Goal: Task Accomplishment & Management: Manage account settings

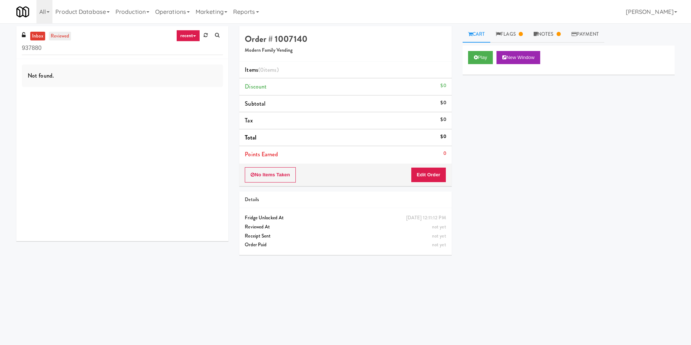
click at [63, 36] on link "reviewed" at bounding box center [60, 36] width 23 height 9
click at [36, 39] on link "inbox" at bounding box center [37, 36] width 15 height 9
click at [545, 32] on link "Notes" at bounding box center [547, 34] width 38 height 16
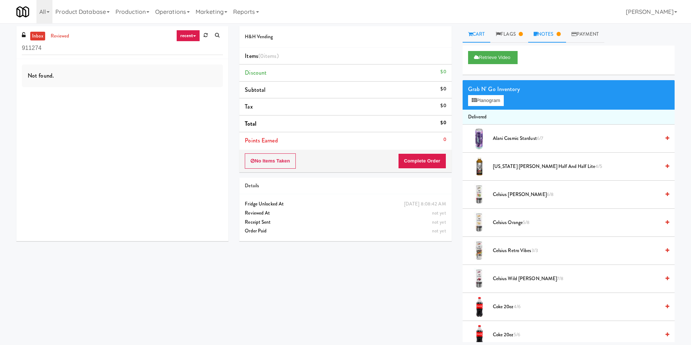
click at [547, 30] on link "Notes" at bounding box center [547, 34] width 38 height 16
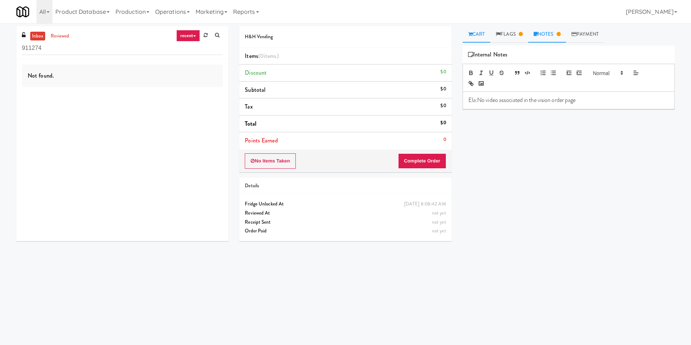
click at [481, 36] on link "Cart" at bounding box center [477, 34] width 28 height 16
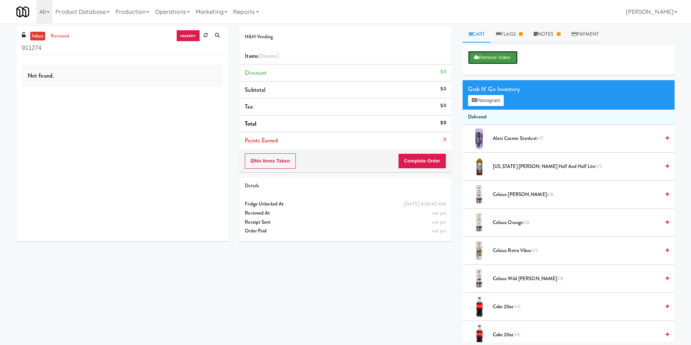
click at [505, 61] on button "Retrieve Video" at bounding box center [493, 57] width 50 height 13
click at [562, 40] on link "Notes" at bounding box center [547, 34] width 38 height 16
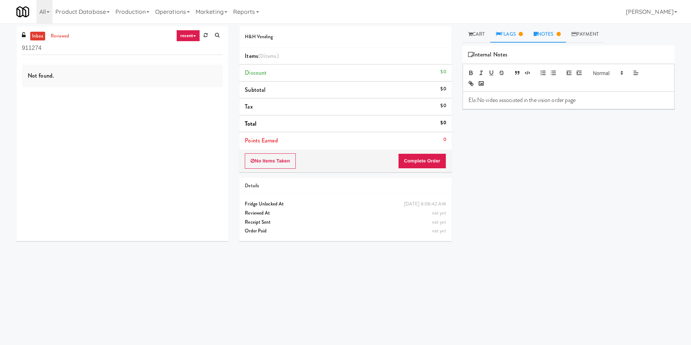
click at [516, 34] on link "Flags" at bounding box center [509, 34] width 38 height 16
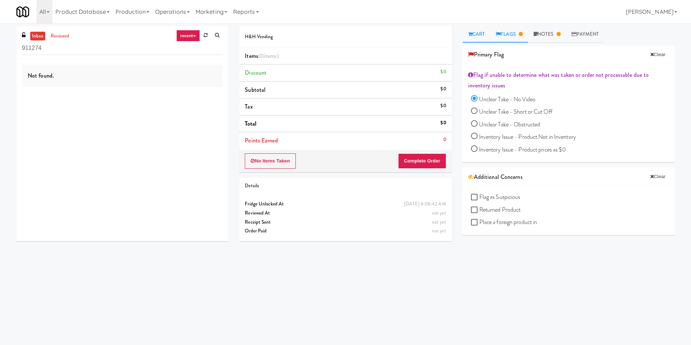
click at [479, 27] on link "Cart" at bounding box center [477, 34] width 28 height 16
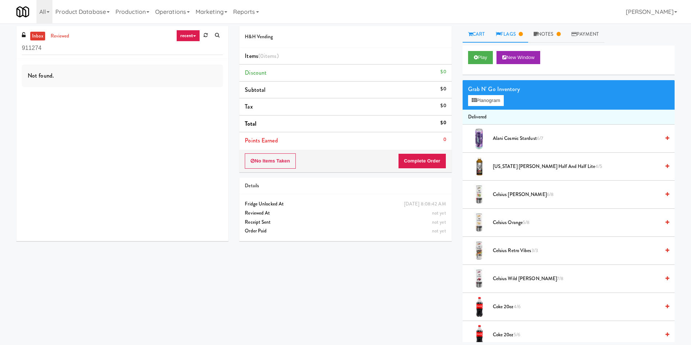
click at [518, 30] on link "Flags" at bounding box center [509, 34] width 38 height 16
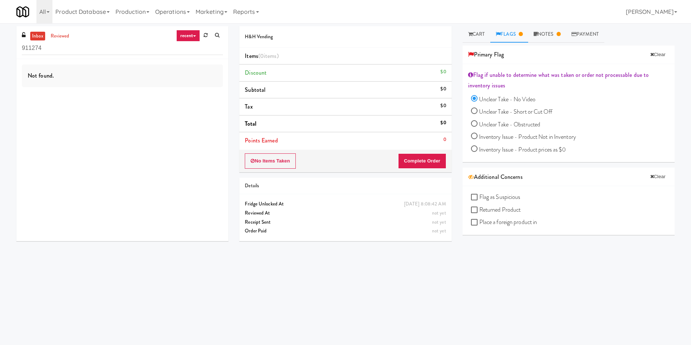
click at [507, 101] on span "Unclear Take - No Video" at bounding box center [507, 99] width 56 height 8
click at [478, 101] on input "Unclear Take - No Video" at bounding box center [474, 99] width 7 height 7
click at [650, 52] on icon at bounding box center [652, 54] width 4 height 5
radio input "false"
click at [475, 34] on link "Cart" at bounding box center [477, 34] width 28 height 16
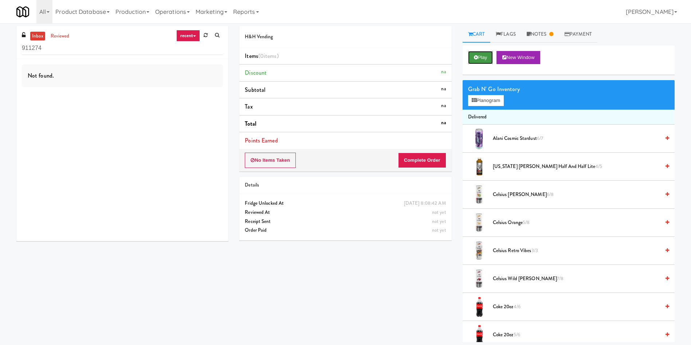
click at [482, 60] on button "Play" at bounding box center [480, 57] width 25 height 13
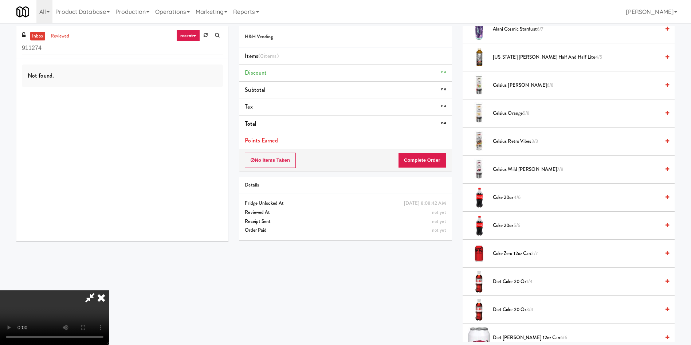
click at [109, 290] on icon at bounding box center [101, 297] width 16 height 15
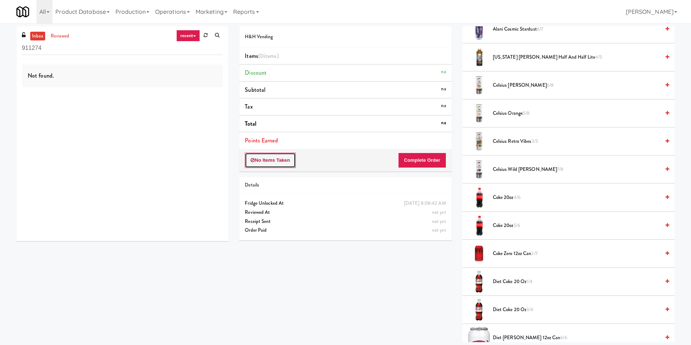
click at [281, 165] on button "No Items Taken" at bounding box center [270, 160] width 51 height 15
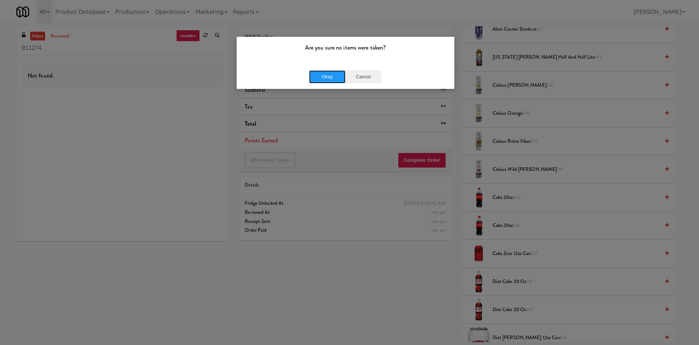
drag, startPoint x: 328, startPoint y: 71, endPoint x: 371, endPoint y: 71, distance: 42.6
click at [329, 71] on button "Okay" at bounding box center [327, 76] width 36 height 13
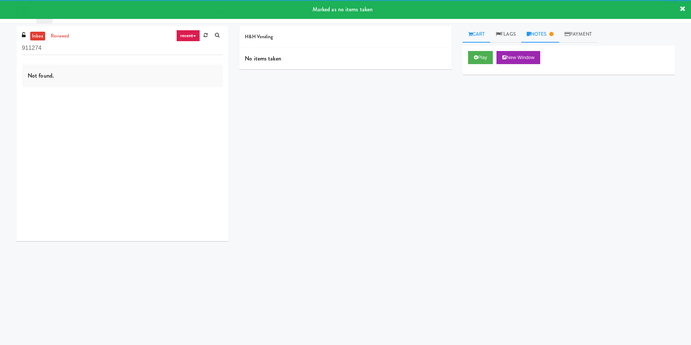
click at [550, 36] on link "Notes" at bounding box center [540, 34] width 38 height 16
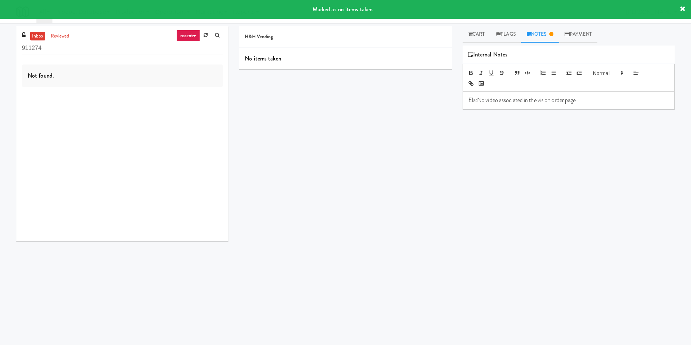
click at [582, 101] on p "Ela:No video associated in the vision order page" at bounding box center [568, 100] width 200 height 8
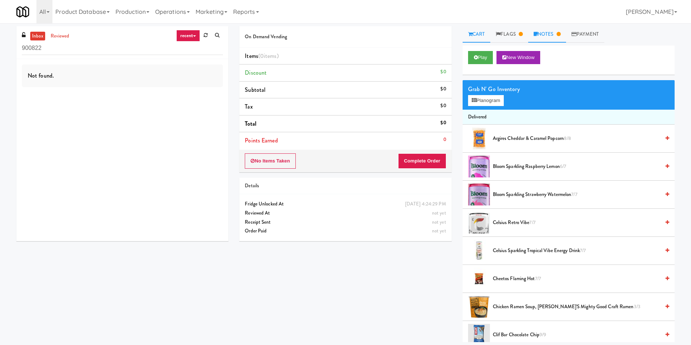
click at [555, 35] on link "Notes" at bounding box center [547, 34] width 38 height 16
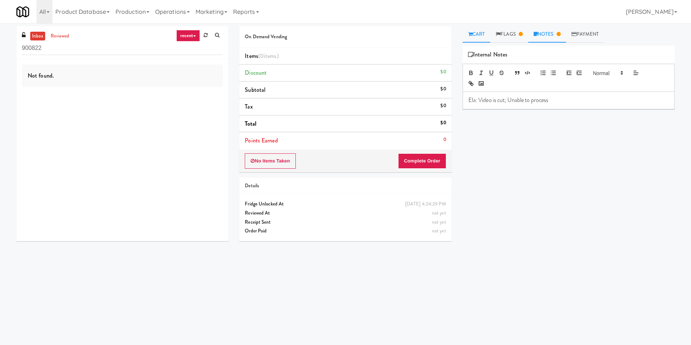
click at [488, 33] on link "Cart" at bounding box center [477, 34] width 28 height 16
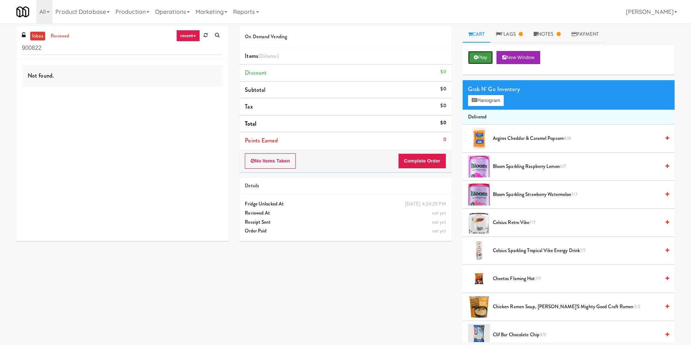
click at [484, 57] on button "Play" at bounding box center [480, 57] width 25 height 13
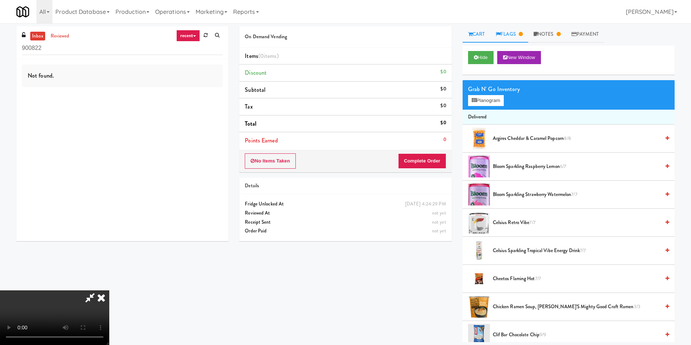
click at [515, 33] on link "Flags" at bounding box center [509, 34] width 38 height 16
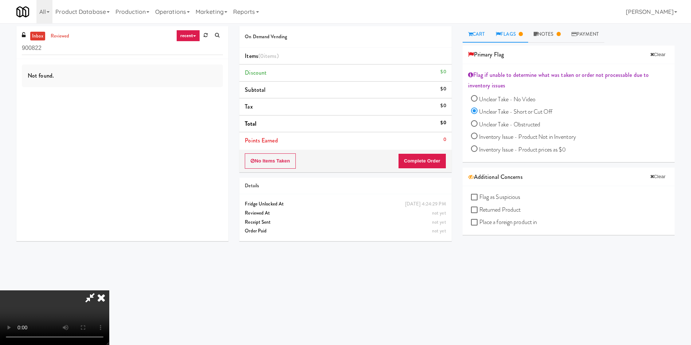
click at [482, 39] on link "Cart" at bounding box center [477, 34] width 28 height 16
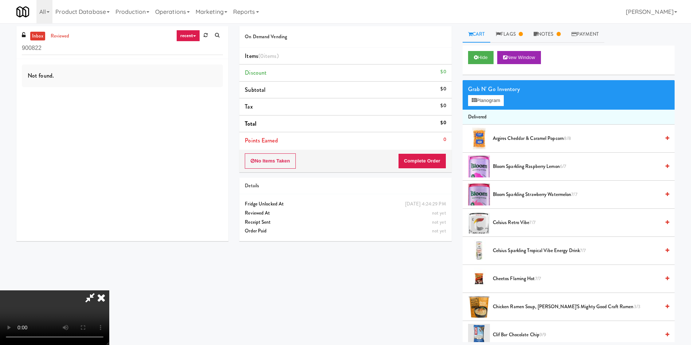
click at [109, 290] on icon at bounding box center [101, 297] width 16 height 15
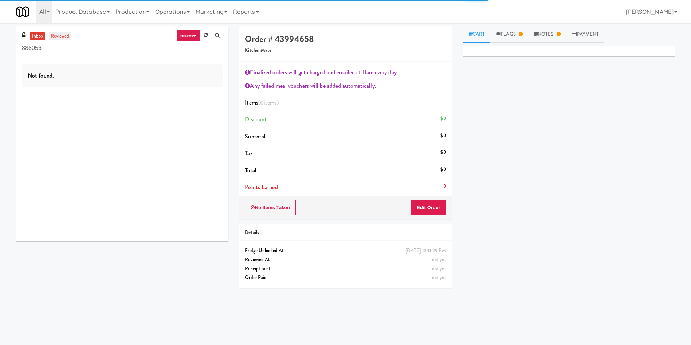
click at [63, 34] on link "reviewed" at bounding box center [60, 36] width 23 height 9
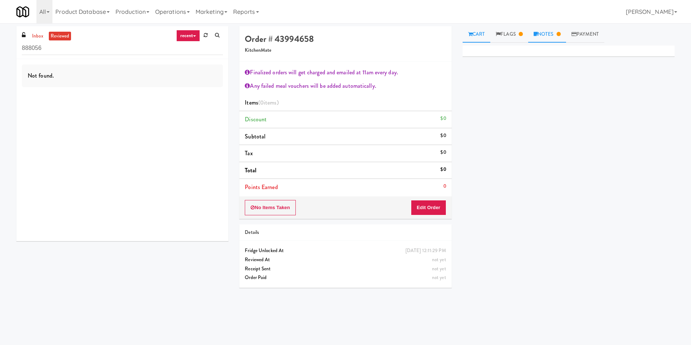
click at [557, 36] on link "Notes" at bounding box center [547, 34] width 38 height 16
click at [518, 36] on link "Flags" at bounding box center [509, 34] width 38 height 16
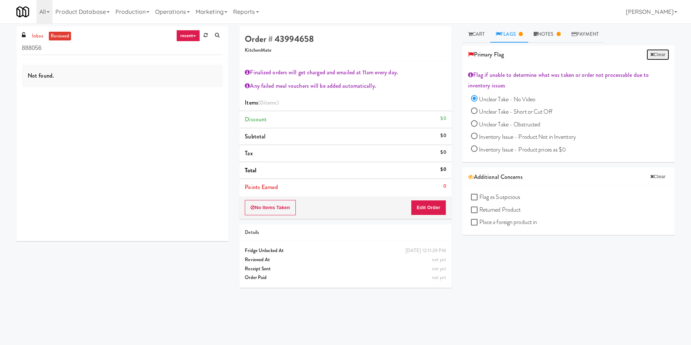
click at [654, 55] on button "Clear" at bounding box center [658, 54] width 23 height 11
radio input "false"
click at [547, 32] on link "Notes" at bounding box center [540, 34] width 38 height 16
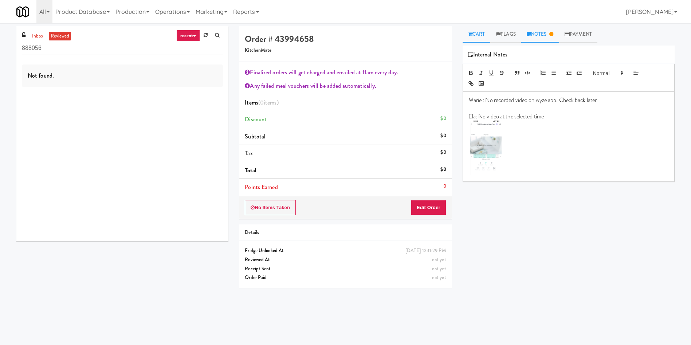
click at [478, 32] on link "Cart" at bounding box center [477, 34] width 28 height 16
click at [533, 39] on link "Notes" at bounding box center [540, 34] width 38 height 16
click at [274, 211] on button "No Items Taken" at bounding box center [270, 207] width 51 height 15
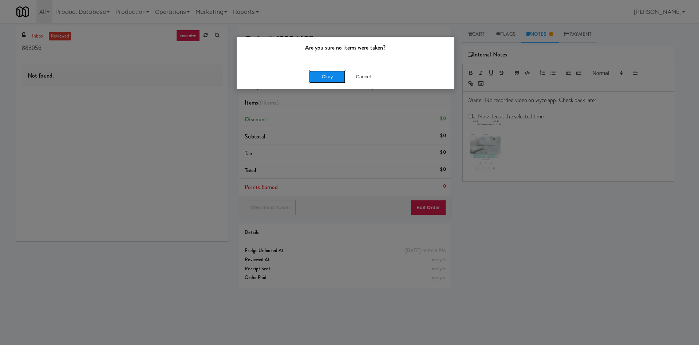
click at [328, 75] on button "Okay" at bounding box center [327, 76] width 36 height 13
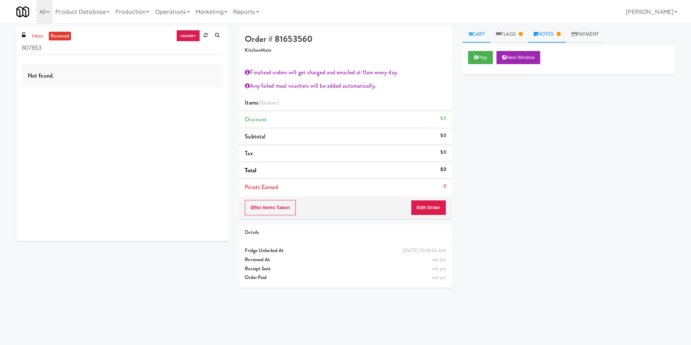
click at [554, 34] on link "Notes" at bounding box center [547, 34] width 38 height 16
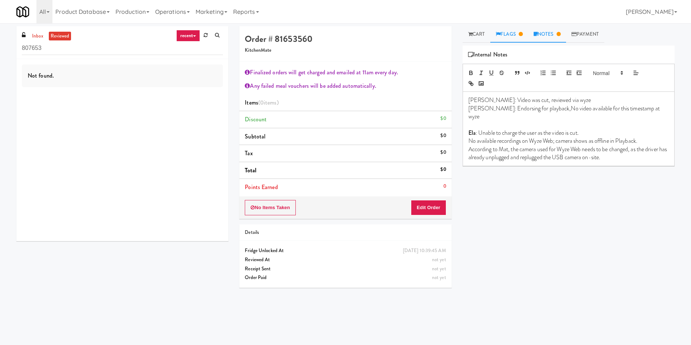
click at [523, 33] on icon at bounding box center [521, 34] width 4 height 5
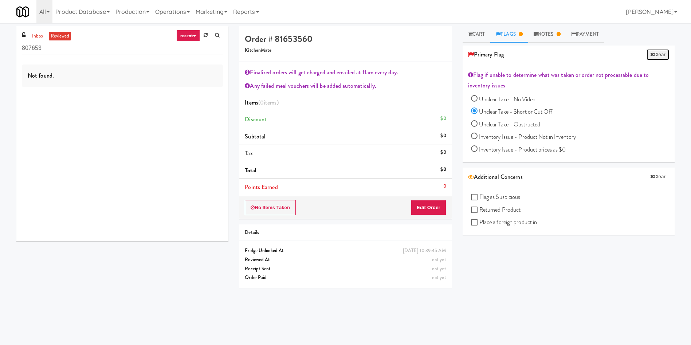
click at [647, 54] on button "Clear" at bounding box center [658, 54] width 23 height 11
radio input "false"
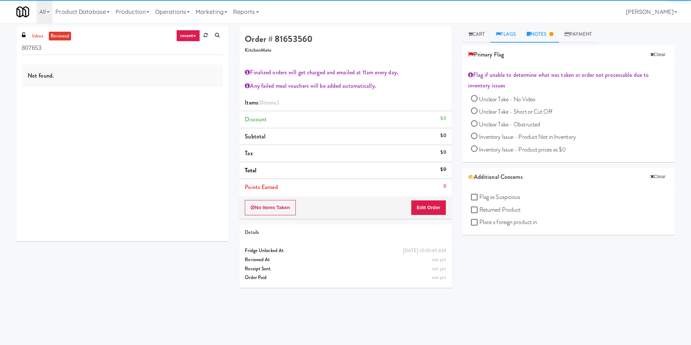
click at [543, 34] on link "Notes" at bounding box center [540, 34] width 38 height 16
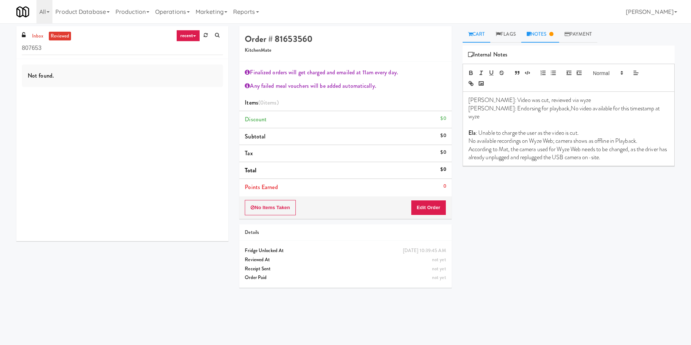
click at [473, 34] on link "Cart" at bounding box center [477, 34] width 28 height 16
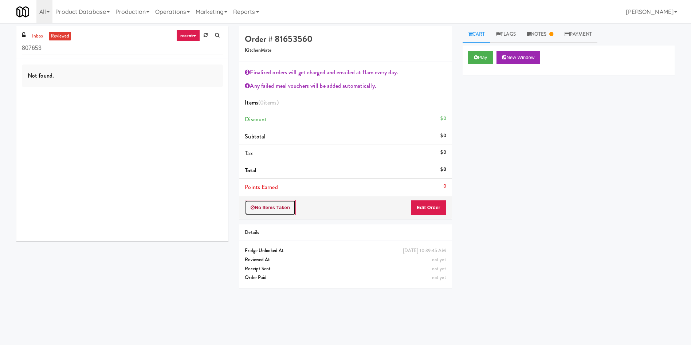
click at [272, 202] on button "No Items Taken" at bounding box center [270, 207] width 51 height 15
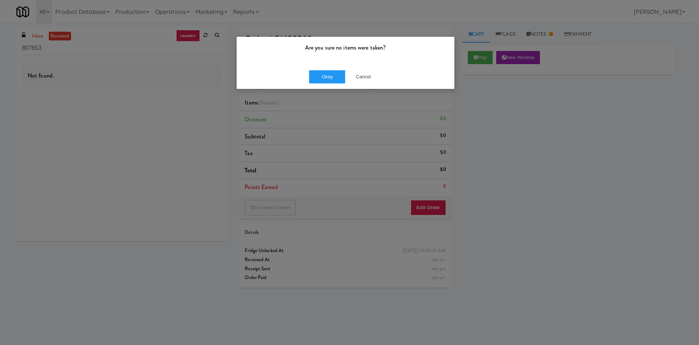
click at [329, 85] on div "Okay Cancel" at bounding box center [346, 76] width 218 height 24
click at [329, 77] on button "Okay" at bounding box center [327, 76] width 36 height 13
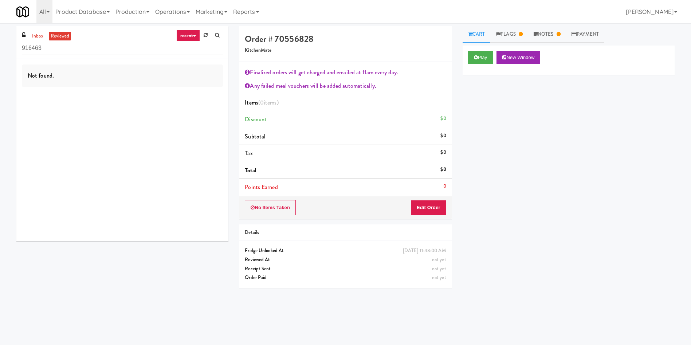
click at [553, 24] on div "inbox reviewed recent all unclear take inventory issue suspicious failed recent…" at bounding box center [345, 170] width 691 height 295
click at [561, 39] on link "Notes" at bounding box center [547, 34] width 38 height 16
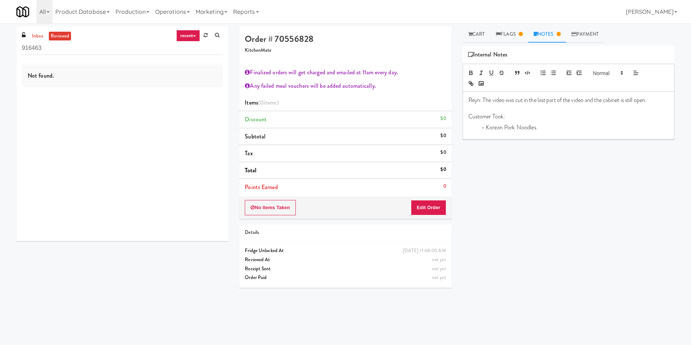
click at [553, 35] on link "Notes" at bounding box center [547, 34] width 38 height 16
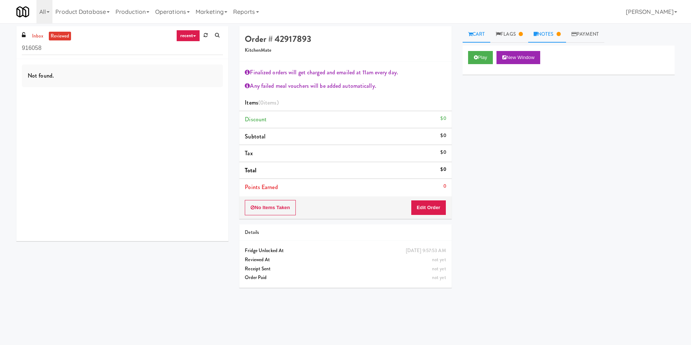
click at [563, 38] on link "Notes" at bounding box center [547, 34] width 38 height 16
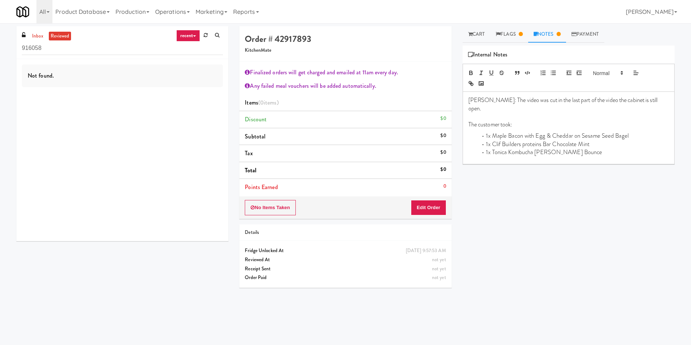
click at [64, 38] on link "reviewed" at bounding box center [60, 36] width 23 height 9
click at [199, 34] on link "recent" at bounding box center [188, 36] width 24 height 12
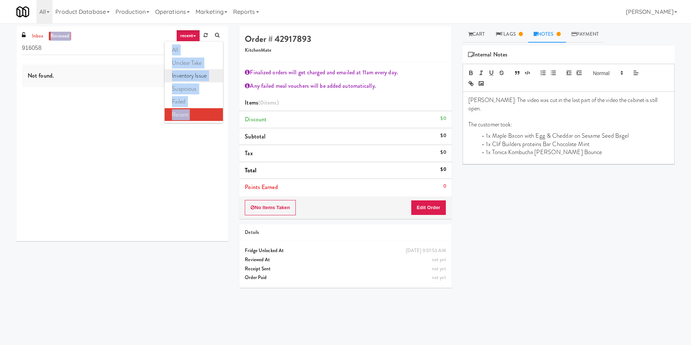
click at [205, 79] on link "inventory issue" at bounding box center [194, 75] width 58 height 13
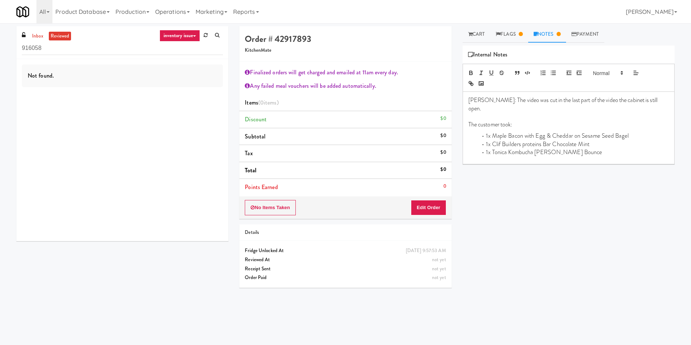
click at [56, 35] on link "reviewed" at bounding box center [60, 36] width 23 height 9
paste input "Bothwell-Accurate 2"
drag, startPoint x: 81, startPoint y: 46, endPoint x: 0, endPoint y: 38, distance: 81.3
click at [0, 38] on div "inbox reviewed inventory issue all unclear take inventory issue suspicious fail…" at bounding box center [345, 172] width 691 height 292
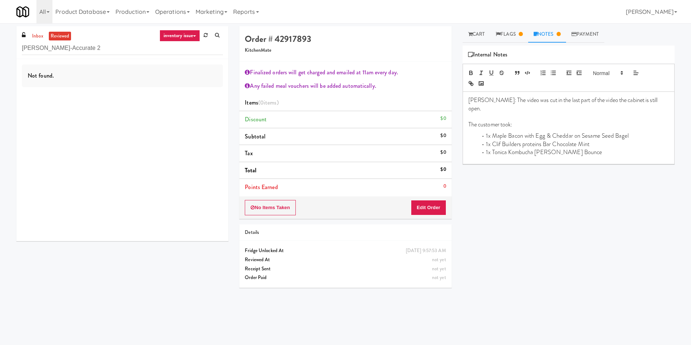
click at [190, 41] on link "inventory issue" at bounding box center [180, 36] width 41 height 12
click at [516, 32] on link "Flags" at bounding box center [509, 34] width 38 height 16
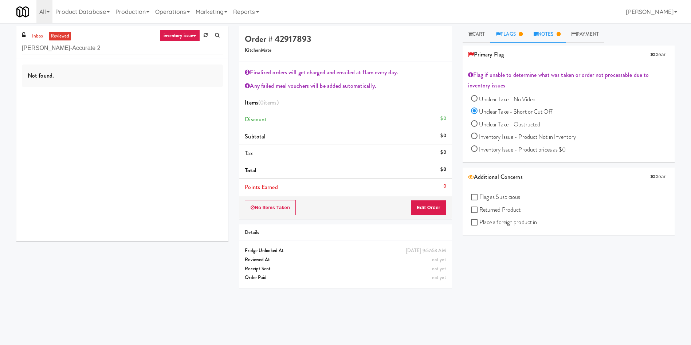
click at [557, 31] on link "Notes" at bounding box center [547, 34] width 38 height 16
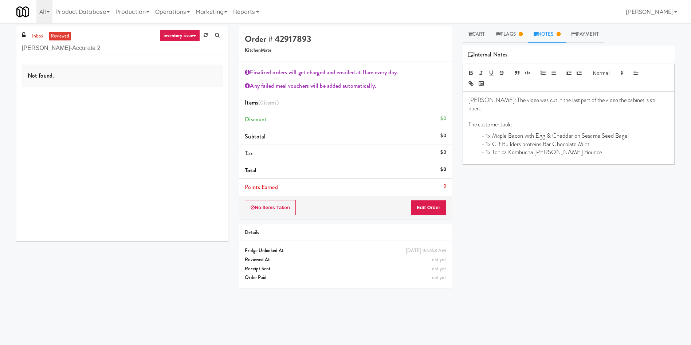
click at [175, 36] on link "inventory issue" at bounding box center [180, 36] width 41 height 12
click at [194, 64] on link "unclear take" at bounding box center [194, 62] width 58 height 13
click at [515, 36] on link "Flags" at bounding box center [509, 34] width 38 height 16
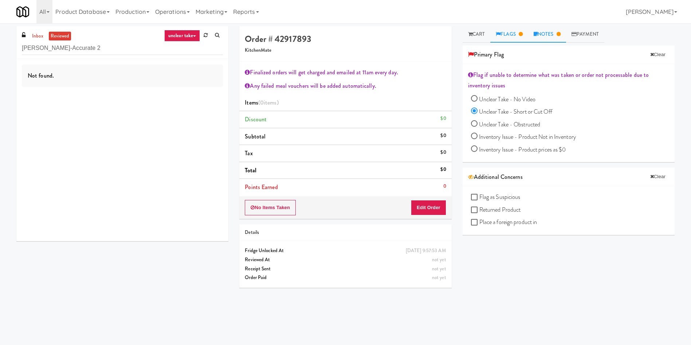
click at [531, 34] on link "Notes" at bounding box center [547, 34] width 38 height 16
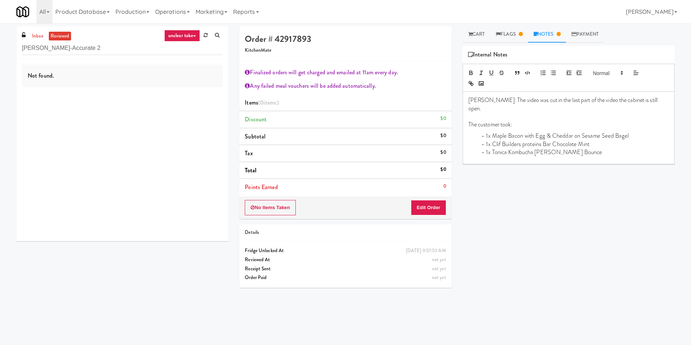
click at [60, 35] on link "reviewed" at bounding box center [60, 36] width 23 height 9
click at [559, 43] on div "Cart Flags Notes Payment Play New Window Primary Flag Clear Flag if unable to d…" at bounding box center [568, 172] width 223 height 292
click at [473, 32] on link "Cart" at bounding box center [477, 34] width 28 height 16
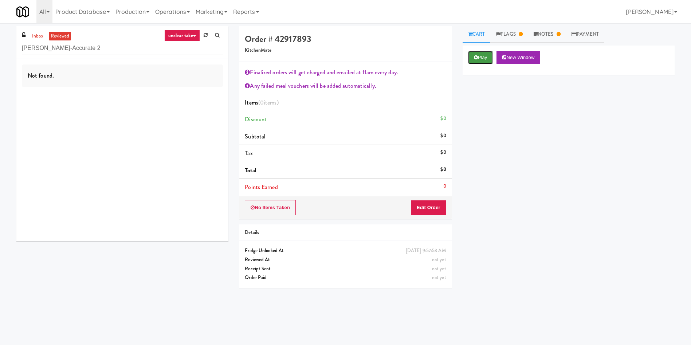
click at [481, 56] on button "Play" at bounding box center [480, 57] width 25 height 13
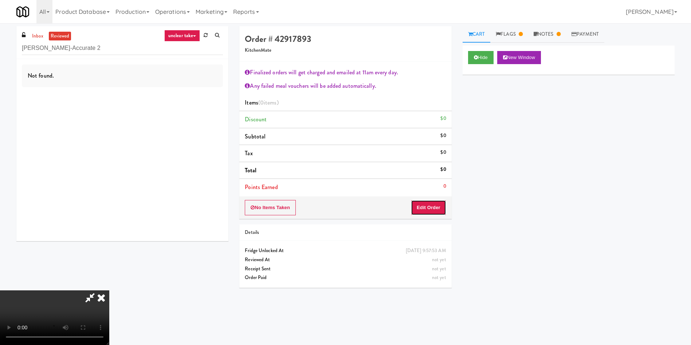
click at [429, 202] on button "Edit Order" at bounding box center [428, 207] width 35 height 15
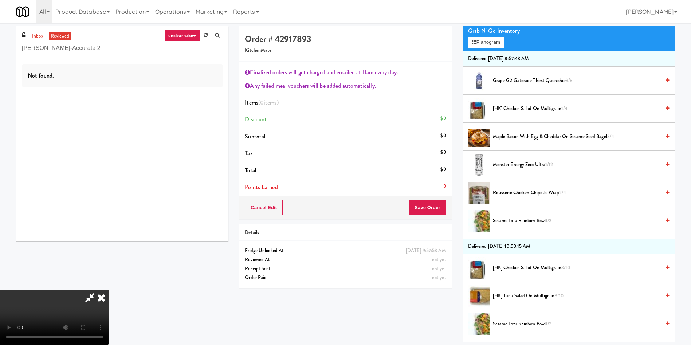
scroll to position [109, 0]
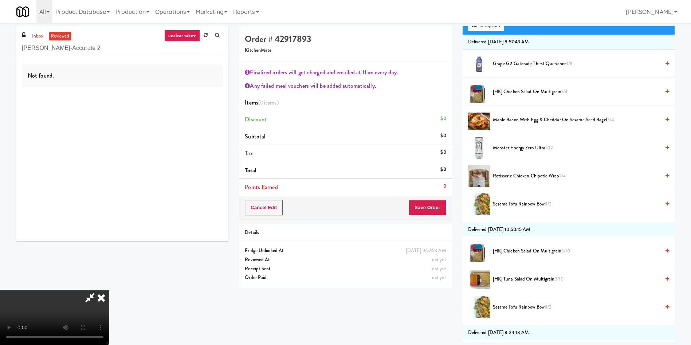
click at [109, 290] on video at bounding box center [54, 317] width 109 height 55
click at [538, 122] on span "Maple Bacon with Egg & Cheddar on Sesame Seed Bagel 3/4" at bounding box center [576, 119] width 167 height 9
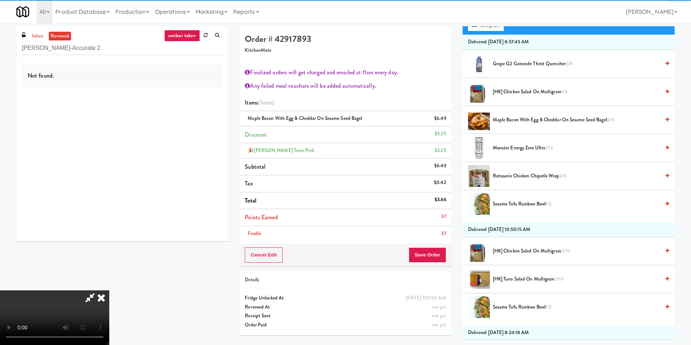
click at [109, 290] on video at bounding box center [54, 317] width 109 height 55
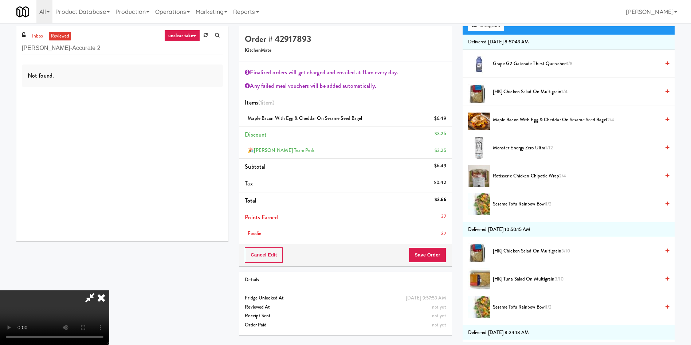
click at [109, 290] on video at bounding box center [54, 317] width 109 height 55
click at [109, 290] on icon at bounding box center [101, 297] width 16 height 15
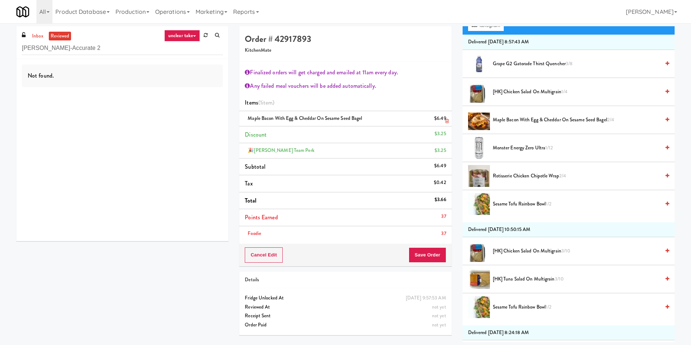
click at [448, 118] on link at bounding box center [445, 121] width 7 height 9
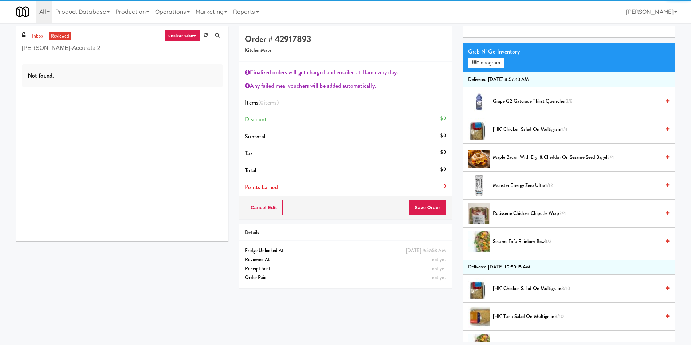
scroll to position [55, 0]
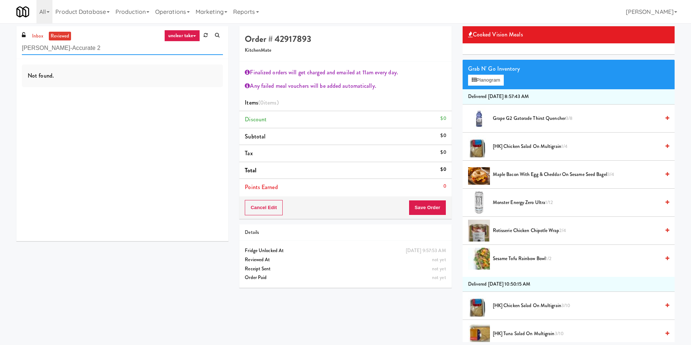
paste input "Capital Plaza - Combo"
drag, startPoint x: 99, startPoint y: 52, endPoint x: 0, endPoint y: 23, distance: 103.1
click at [0, 23] on div "inbox reviewed unclear take all unclear take inventory issue suspicious failed …" at bounding box center [345, 182] width 691 height 319
type input "Capital Plaza - Combo"
click at [40, 36] on link "inbox" at bounding box center [37, 36] width 15 height 9
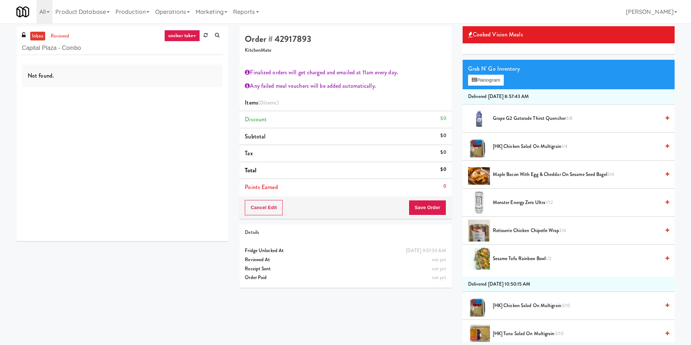
click at [186, 41] on link "unclear take" at bounding box center [182, 36] width 36 height 12
click at [188, 49] on link "all" at bounding box center [194, 49] width 58 height 13
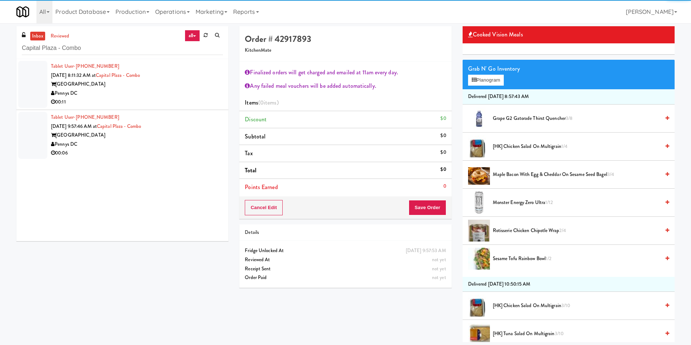
click at [24, 76] on div at bounding box center [32, 84] width 29 height 47
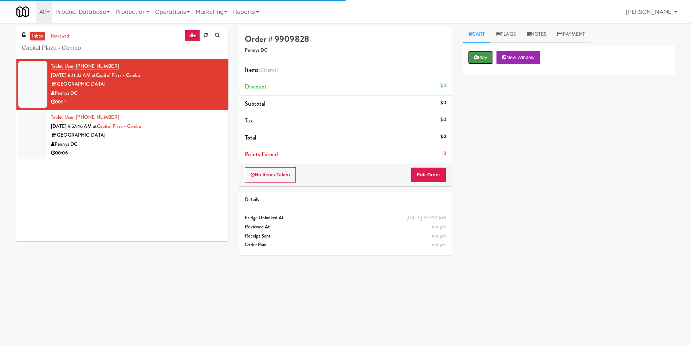
click at [488, 54] on button "Play" at bounding box center [480, 57] width 25 height 13
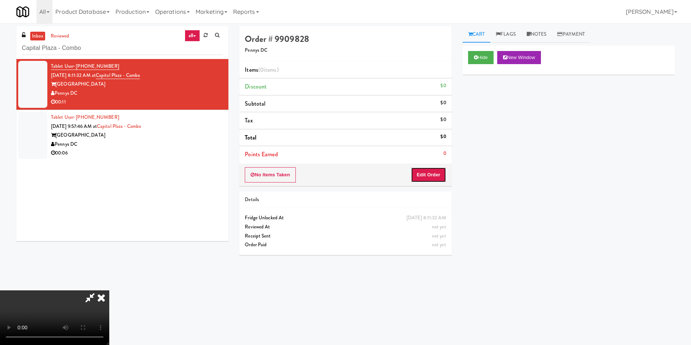
click at [437, 176] on button "Edit Order" at bounding box center [428, 174] width 35 height 15
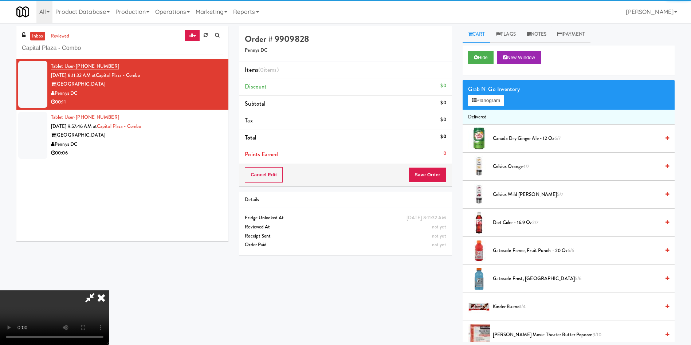
scroll to position [55, 0]
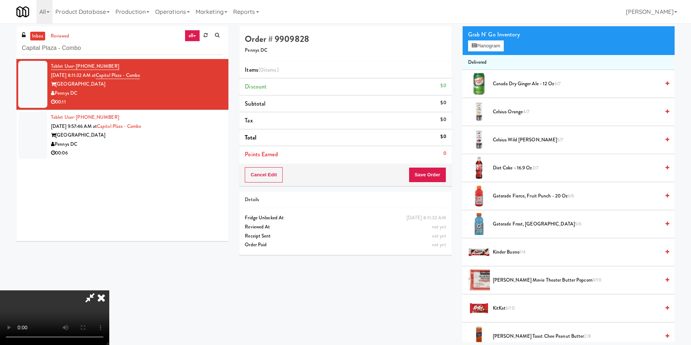
click at [109, 290] on video at bounding box center [54, 317] width 109 height 55
click at [499, 49] on button "Planogram" at bounding box center [486, 45] width 36 height 11
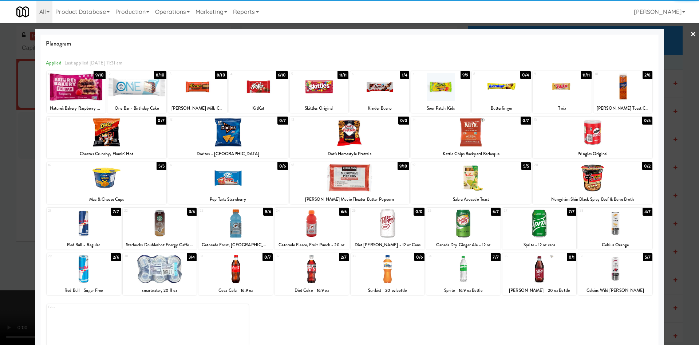
click at [629, 232] on div at bounding box center [615, 223] width 74 height 28
click at [676, 37] on div at bounding box center [349, 172] width 699 height 345
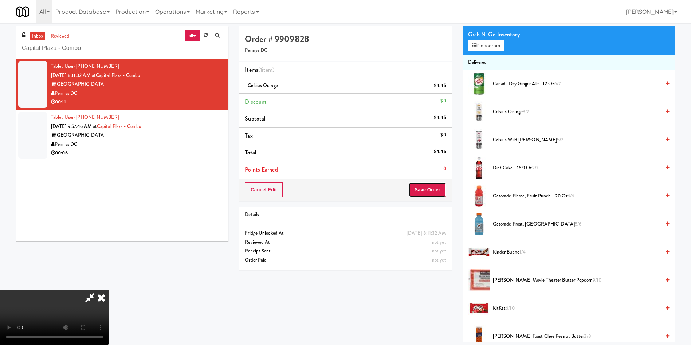
click at [432, 194] on button "Save Order" at bounding box center [427, 189] width 37 height 15
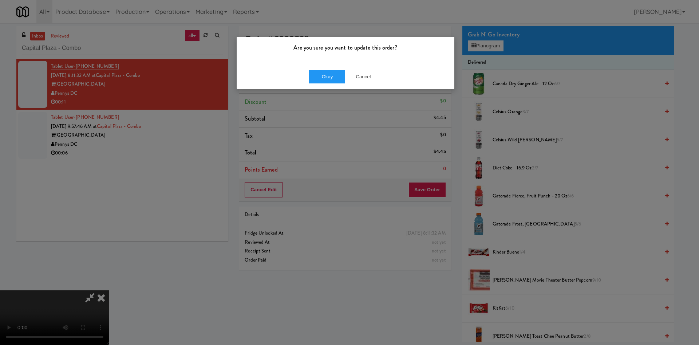
click at [334, 67] on div "Okay Cancel" at bounding box center [346, 76] width 218 height 24
click at [335, 74] on button "Okay" at bounding box center [327, 76] width 36 height 13
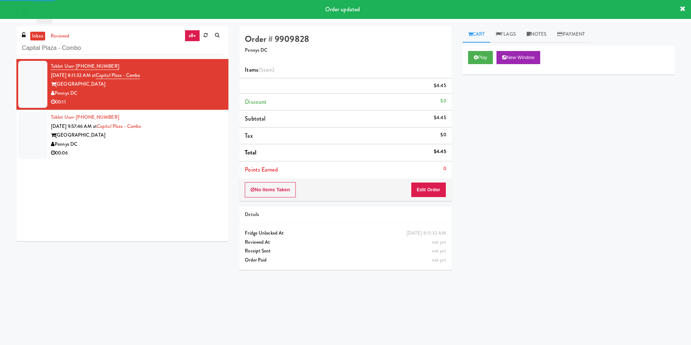
click at [34, 135] on div at bounding box center [32, 135] width 29 height 47
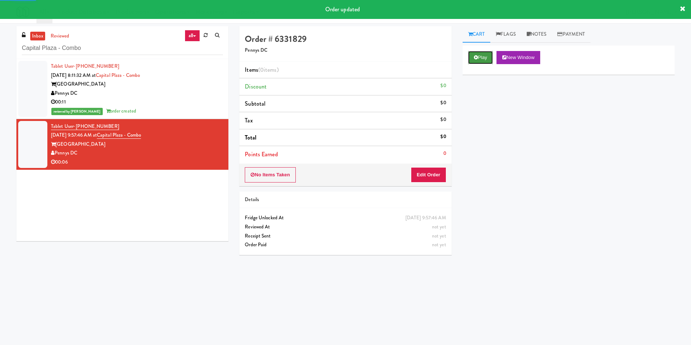
click at [478, 63] on button "Play" at bounding box center [480, 57] width 25 height 13
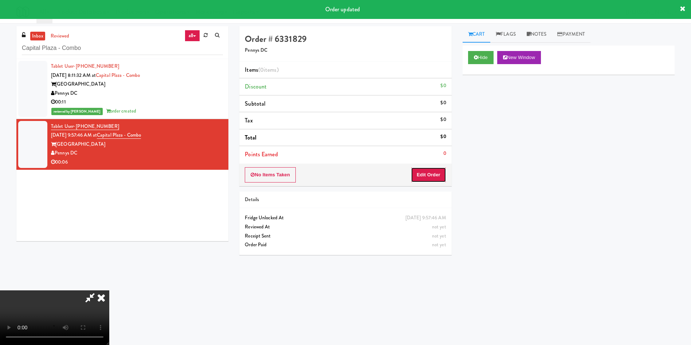
click at [418, 177] on button "Edit Order" at bounding box center [428, 174] width 35 height 15
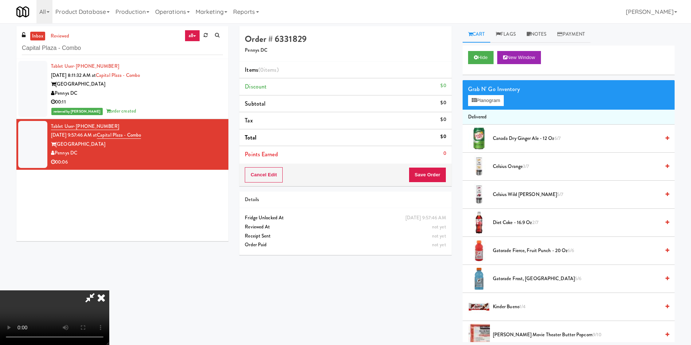
scroll to position [55, 0]
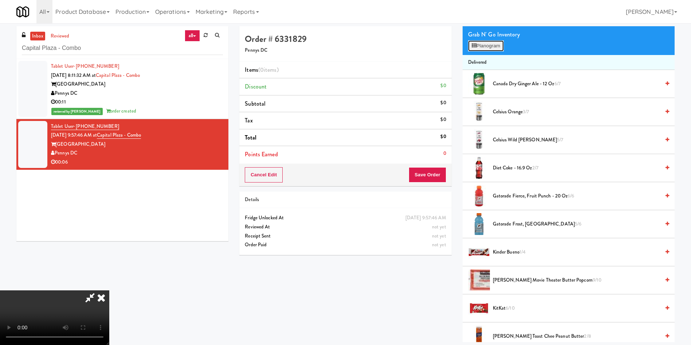
click at [484, 48] on button "Planogram" at bounding box center [486, 45] width 36 height 11
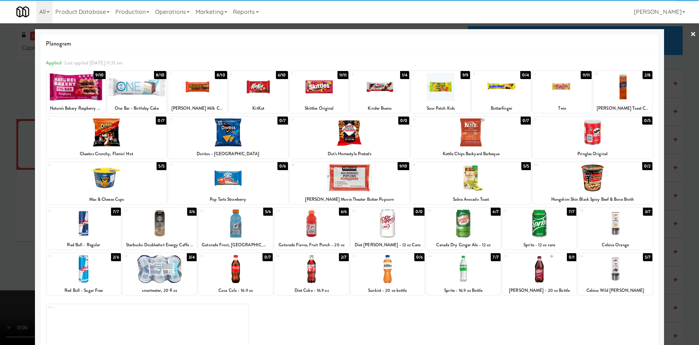
click at [610, 219] on div at bounding box center [615, 223] width 74 height 28
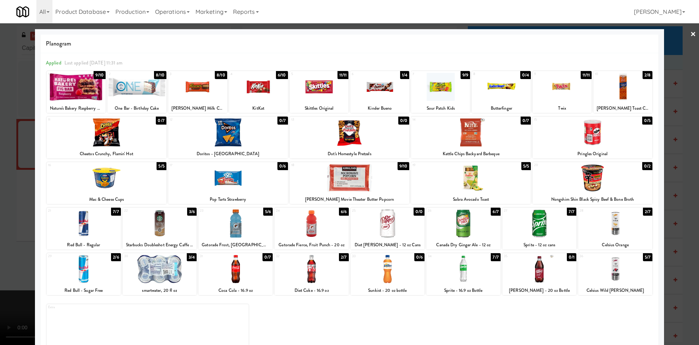
click at [675, 51] on div at bounding box center [349, 172] width 699 height 345
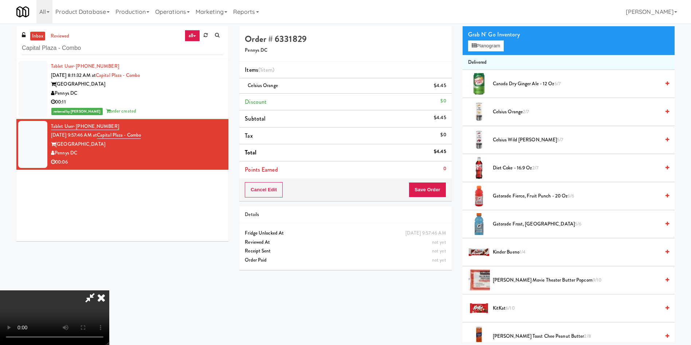
click at [109, 290] on video at bounding box center [54, 317] width 109 height 55
click at [433, 194] on button "Save Order" at bounding box center [427, 189] width 37 height 15
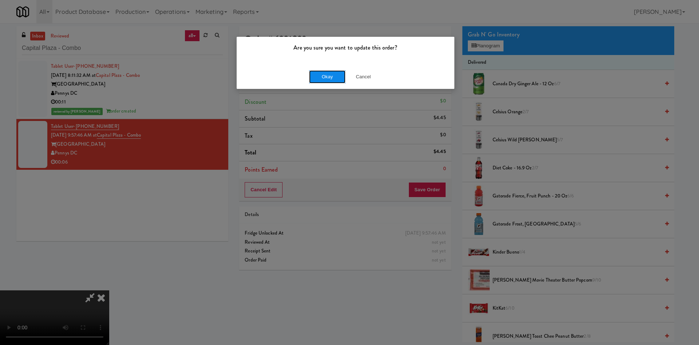
click at [326, 78] on button "Okay" at bounding box center [327, 76] width 36 height 13
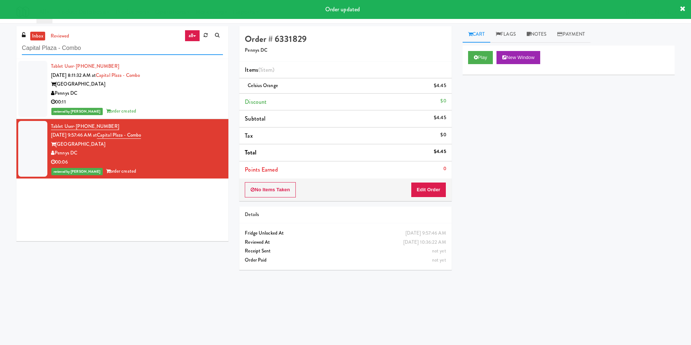
drag, startPoint x: 98, startPoint y: 46, endPoint x: 0, endPoint y: 46, distance: 98.3
click at [0, 46] on div "inbox reviewed all all unclear take inventory issue suspicious failed recent Ca…" at bounding box center [345, 172] width 691 height 292
paste input "100 Sheppard Ave - Lobby"
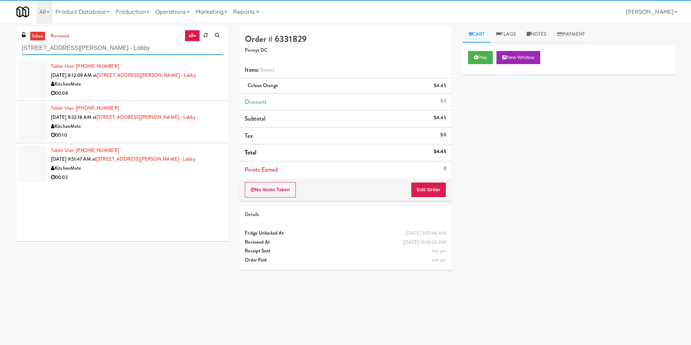
type input "100 Sheppard Ave - Lobby"
click at [37, 85] on div at bounding box center [32, 80] width 29 height 38
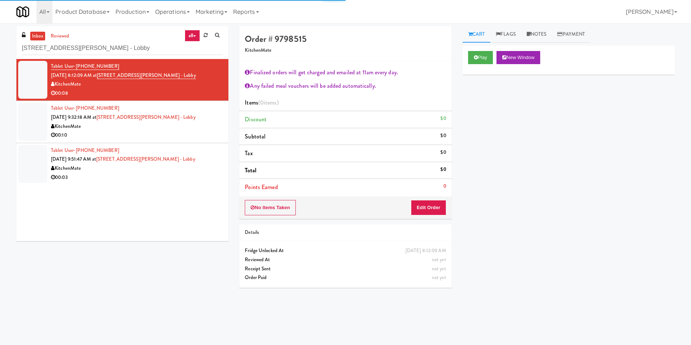
click at [484, 49] on div "Play New Window" at bounding box center [569, 60] width 212 height 29
click at [484, 52] on button "Play" at bounding box center [480, 57] width 25 height 13
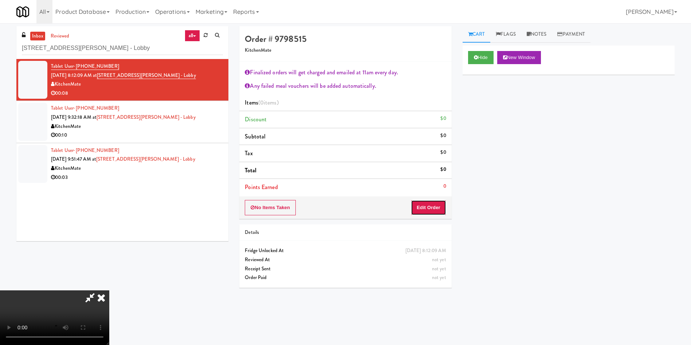
click at [432, 205] on button "Edit Order" at bounding box center [428, 207] width 35 height 15
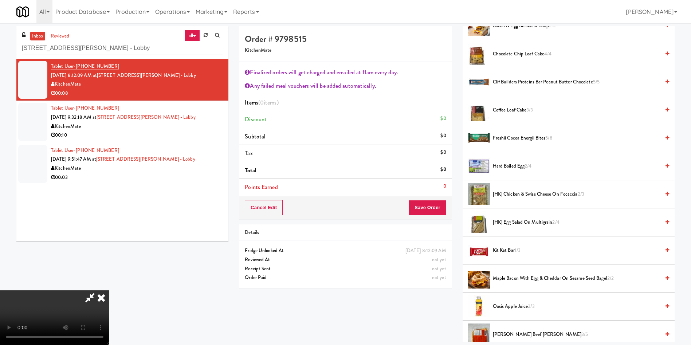
scroll to position [109, 0]
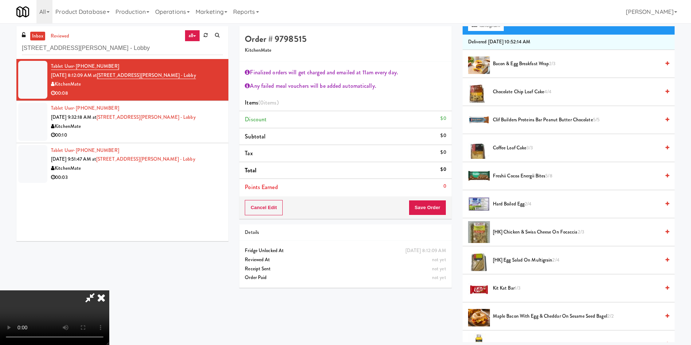
click at [510, 89] on span "Chocolate Chip Loaf Cake 4/4" at bounding box center [576, 91] width 167 height 9
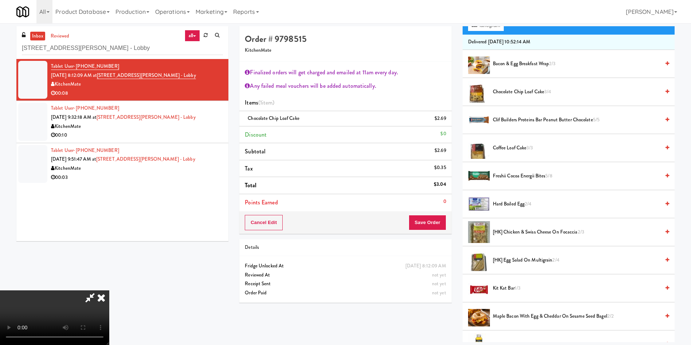
scroll to position [81, 0]
click at [109, 290] on video at bounding box center [54, 317] width 109 height 55
click at [424, 220] on button "Save Order" at bounding box center [427, 222] width 37 height 15
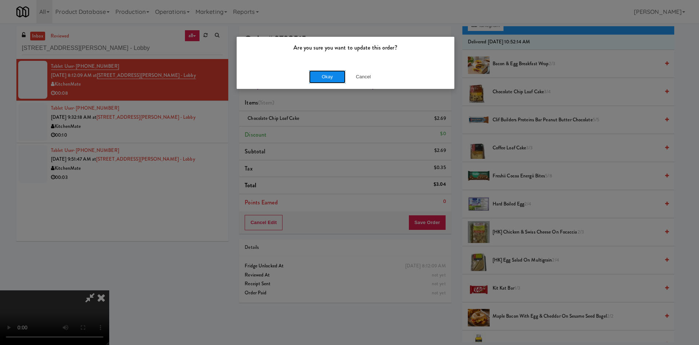
click at [322, 78] on button "Okay" at bounding box center [327, 76] width 36 height 13
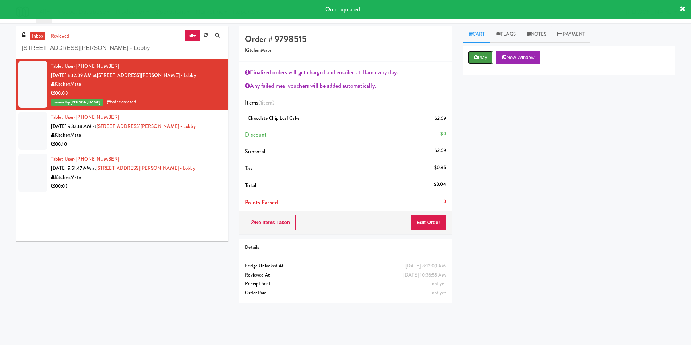
click at [473, 52] on button "Play" at bounding box center [480, 57] width 25 height 13
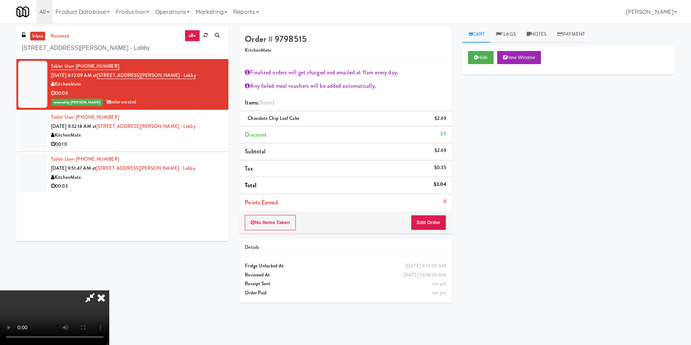
click at [109, 290] on icon at bounding box center [101, 297] width 16 height 15
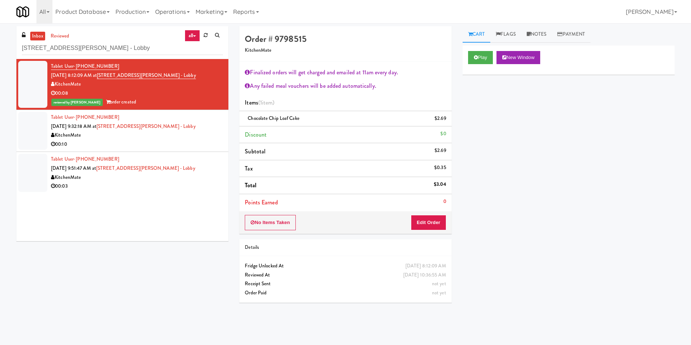
click at [43, 124] on div at bounding box center [32, 131] width 29 height 38
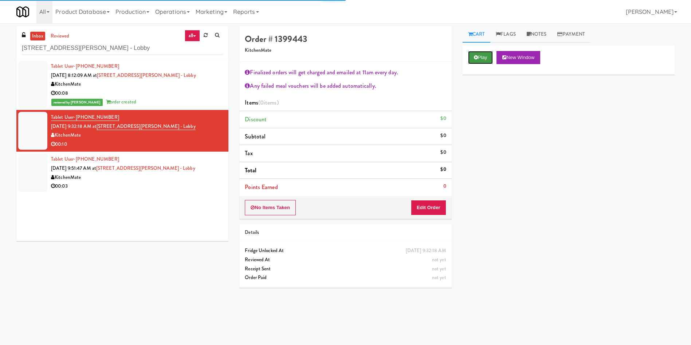
click at [478, 56] on button "Play" at bounding box center [480, 57] width 25 height 13
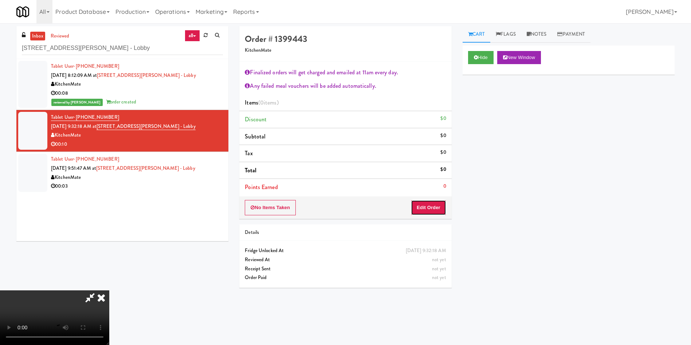
click at [435, 208] on button "Edit Order" at bounding box center [428, 207] width 35 height 15
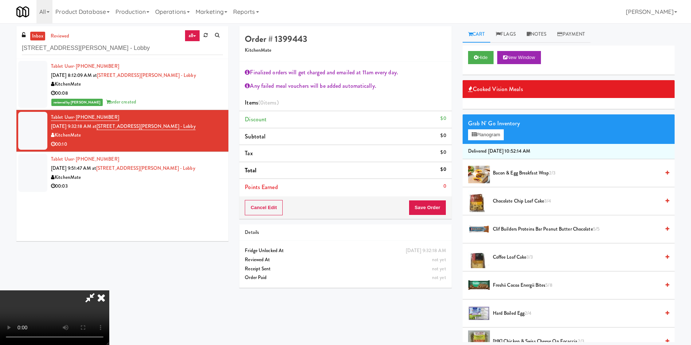
scroll to position [55, 0]
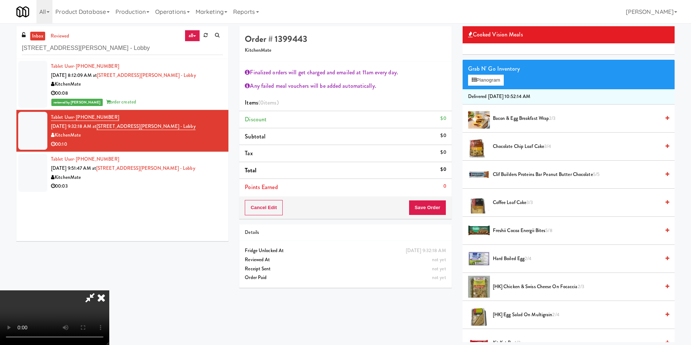
click at [503, 284] on span "[HK] Chicken & Swiss Cheese On Focaccia 2/3" at bounding box center [576, 286] width 167 height 9
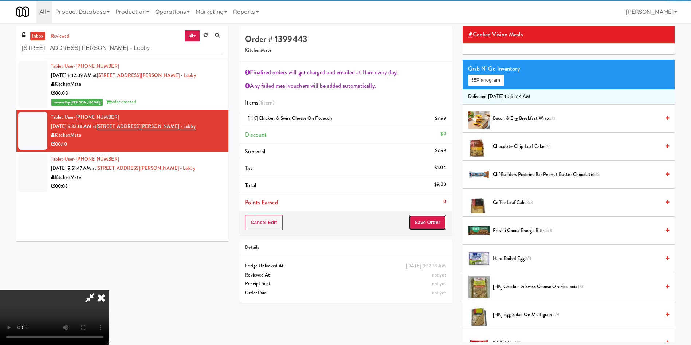
click at [425, 222] on button "Save Order" at bounding box center [427, 222] width 37 height 15
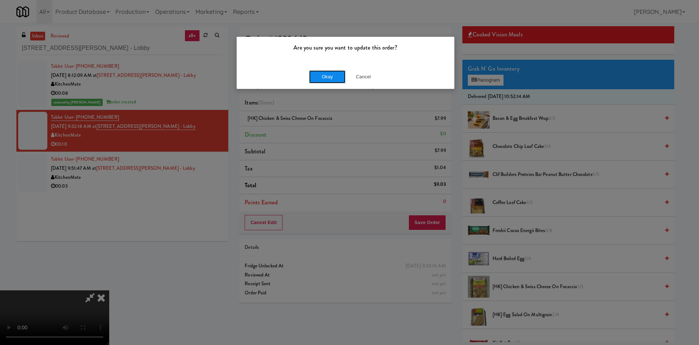
click at [332, 75] on button "Okay" at bounding box center [327, 76] width 36 height 13
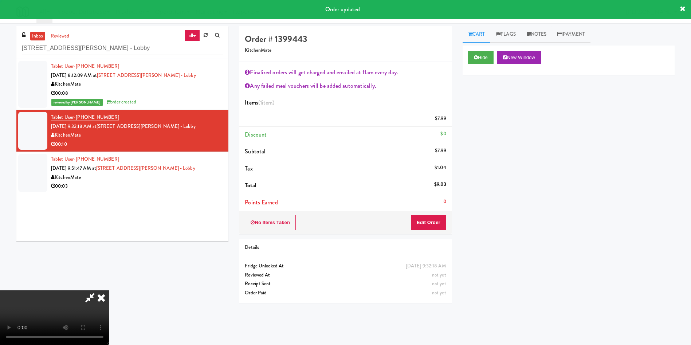
scroll to position [0, 0]
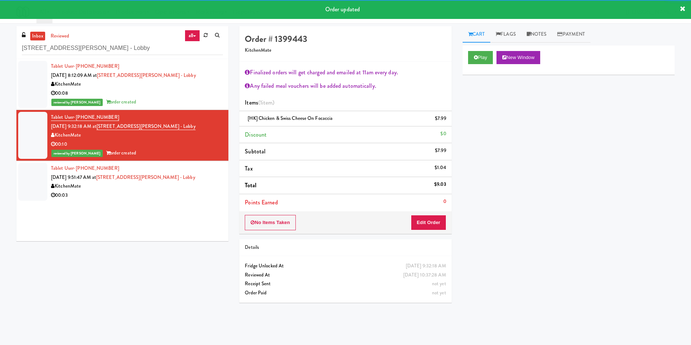
click at [32, 189] on div at bounding box center [32, 182] width 29 height 38
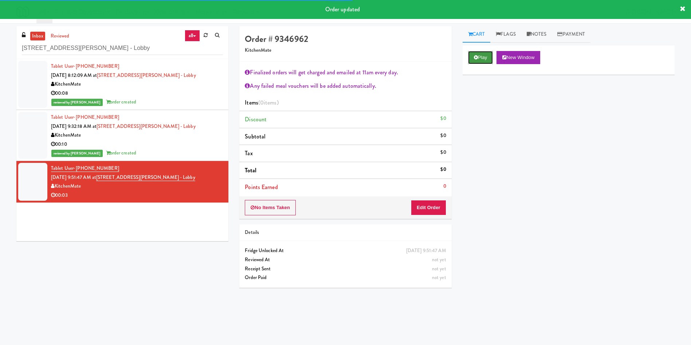
click at [468, 55] on button "Play" at bounding box center [480, 57] width 25 height 13
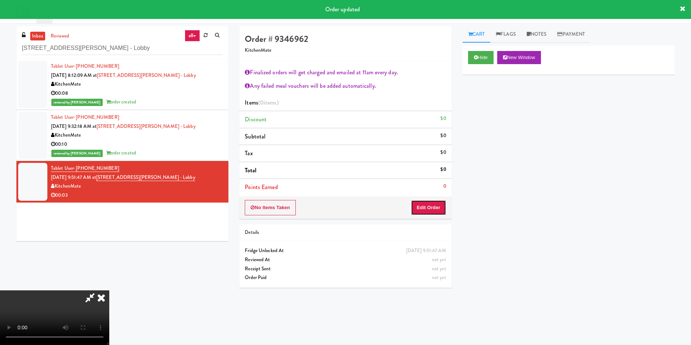
click at [426, 204] on button "Edit Order" at bounding box center [428, 207] width 35 height 15
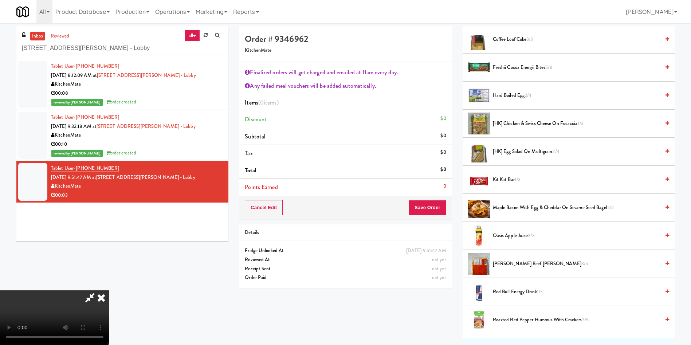
scroll to position [219, 0]
click at [536, 262] on span "Patty King Beef Patty 3/5" at bounding box center [576, 263] width 167 height 9
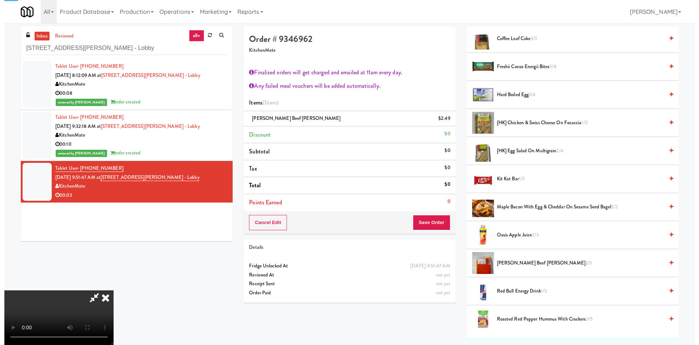
scroll to position [382, 0]
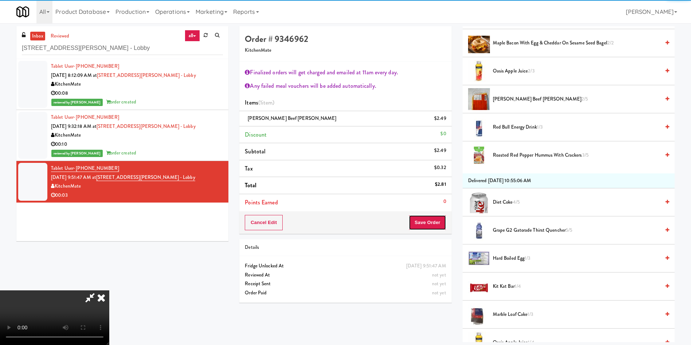
click at [422, 227] on button "Save Order" at bounding box center [427, 222] width 37 height 15
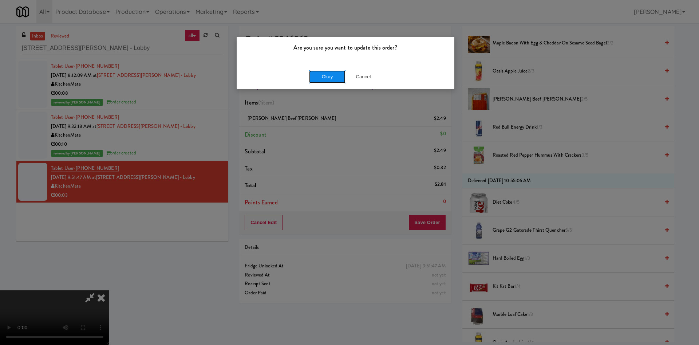
click at [327, 75] on button "Okay" at bounding box center [327, 76] width 36 height 13
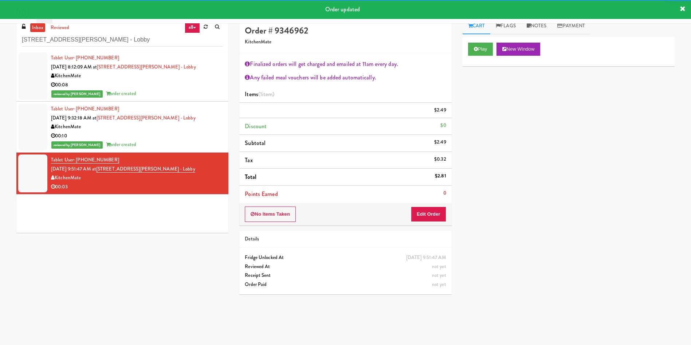
scroll to position [0, 0]
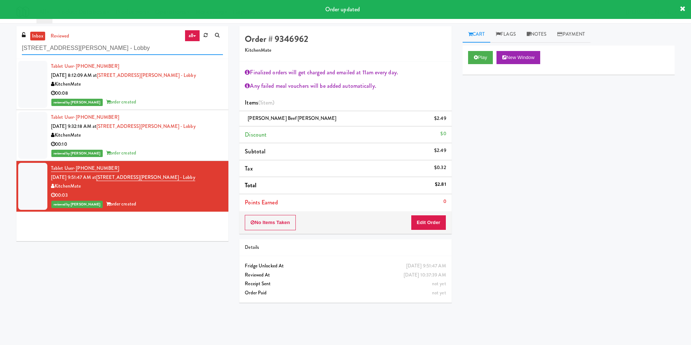
paste input "Hale - Pantry - Left"
drag, startPoint x: 117, startPoint y: 50, endPoint x: 0, endPoint y: 0, distance: 127.5
click at [0, 23] on body "Order updated Are you sure you want to update this order? Okay Cancel Okay Are …" at bounding box center [345, 195] width 691 height 345
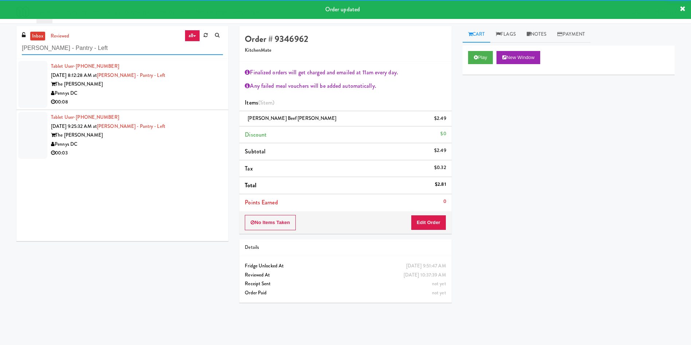
type input "Hale - Pantry - Left"
click at [42, 76] on div at bounding box center [32, 84] width 29 height 47
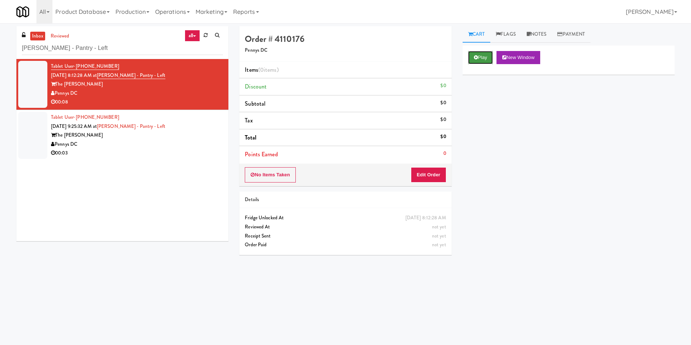
click at [484, 60] on button "Play" at bounding box center [480, 57] width 25 height 13
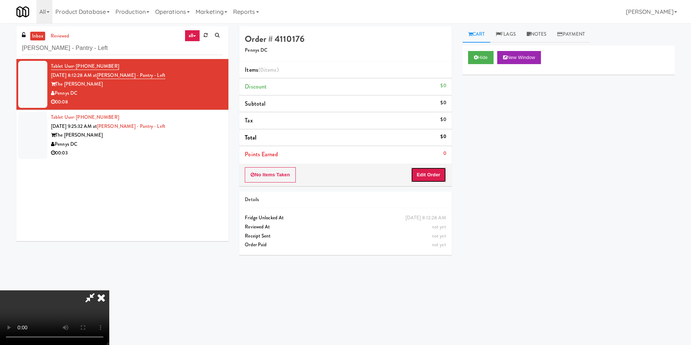
click at [435, 175] on button "Edit Order" at bounding box center [428, 174] width 35 height 15
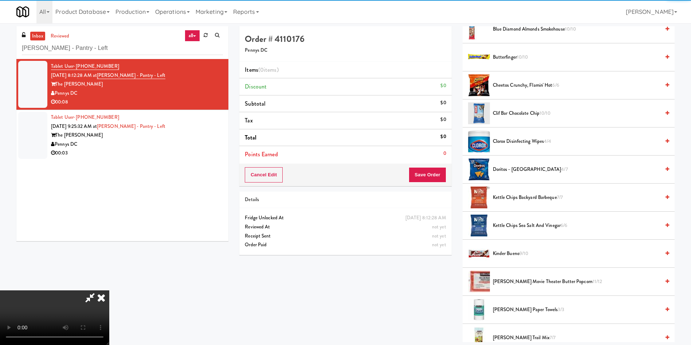
scroll to position [55, 0]
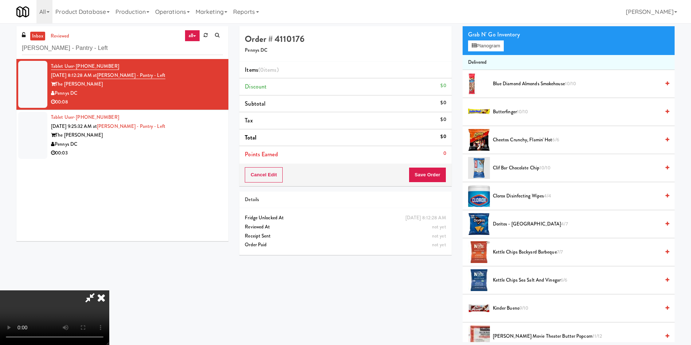
click at [109, 290] on video at bounding box center [54, 317] width 109 height 55
click at [487, 44] on button "Planogram" at bounding box center [486, 45] width 36 height 11
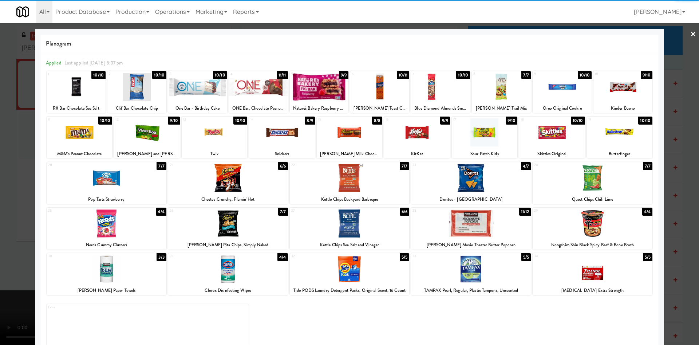
click at [483, 266] on div at bounding box center [471, 269] width 120 height 28
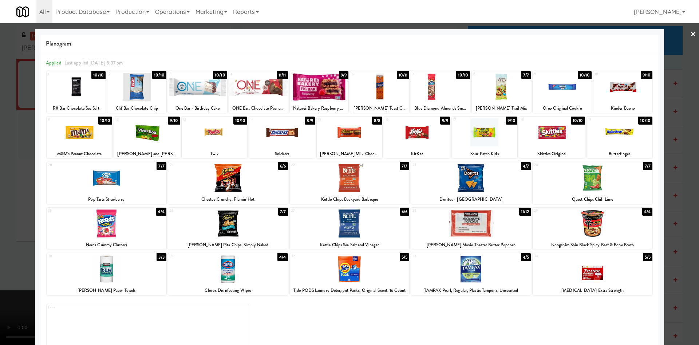
click at [0, 204] on div at bounding box center [349, 172] width 699 height 345
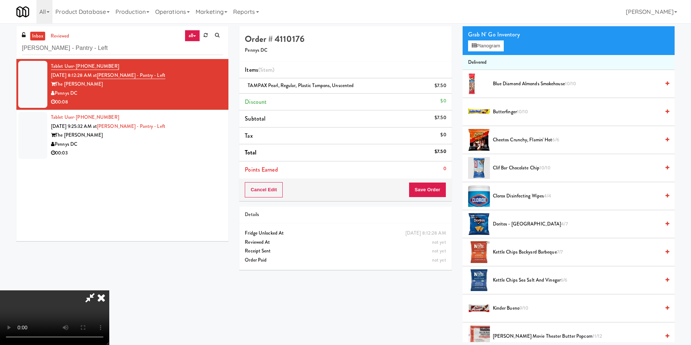
click at [109, 290] on video at bounding box center [54, 317] width 109 height 55
click at [422, 182] on button "Save Order" at bounding box center [427, 189] width 37 height 15
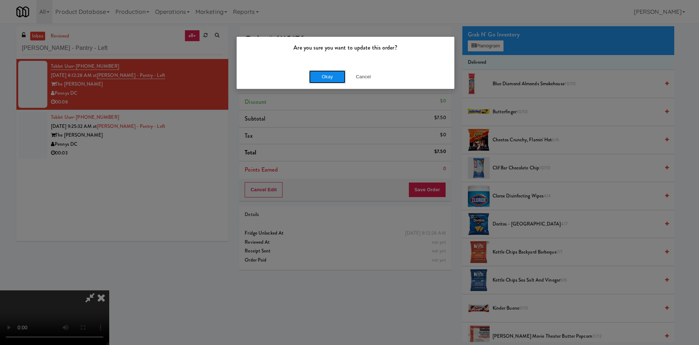
click at [314, 72] on button "Okay" at bounding box center [327, 76] width 36 height 13
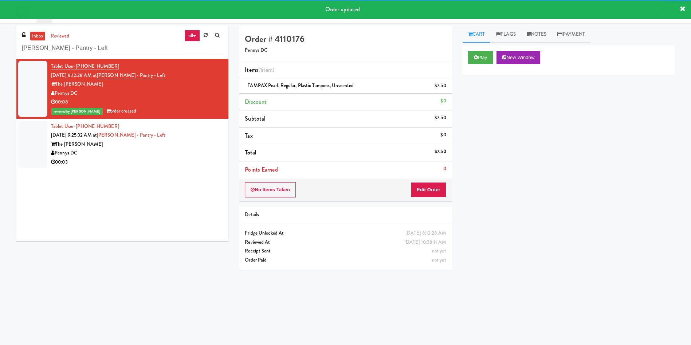
click at [37, 128] on div at bounding box center [32, 144] width 29 height 47
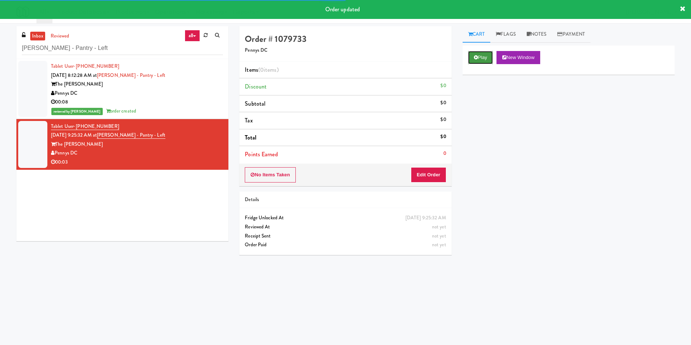
click at [491, 59] on button "Play" at bounding box center [480, 57] width 25 height 13
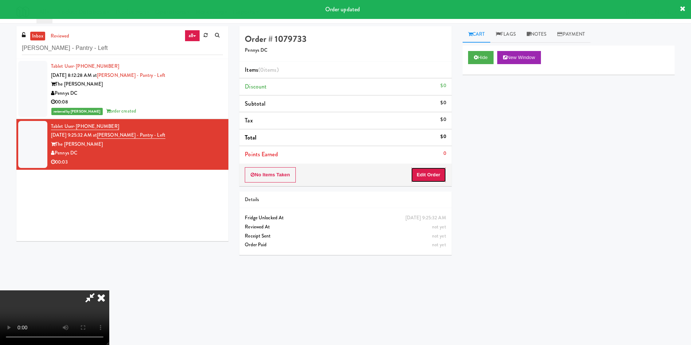
click at [431, 177] on button "Edit Order" at bounding box center [428, 174] width 35 height 15
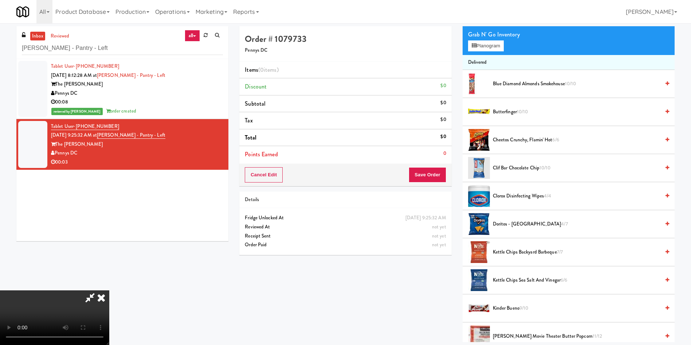
scroll to position [109, 0]
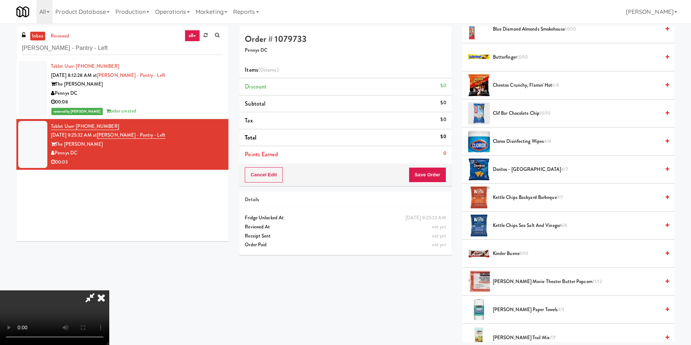
click at [109, 290] on video at bounding box center [54, 317] width 109 height 55
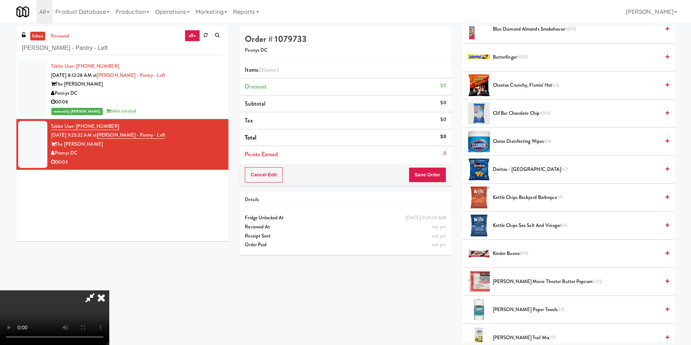
drag, startPoint x: 237, startPoint y: 211, endPoint x: 311, endPoint y: 225, distance: 75.9
click at [109, 290] on video at bounding box center [54, 317] width 109 height 55
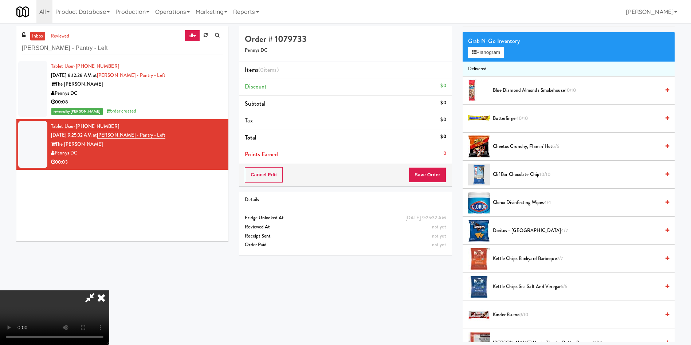
scroll to position [0, 0]
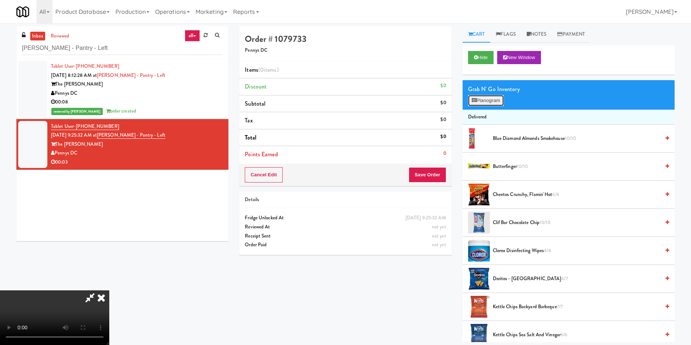
click at [485, 102] on button "Planogram" at bounding box center [486, 100] width 36 height 11
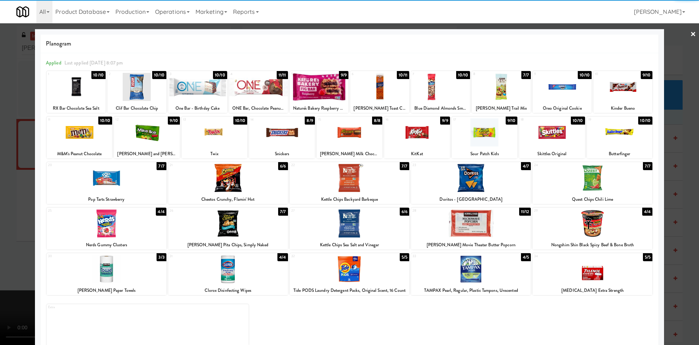
click at [139, 102] on div "2 10/10 Clif Bar Chocolate Chip" at bounding box center [136, 92] width 59 height 42
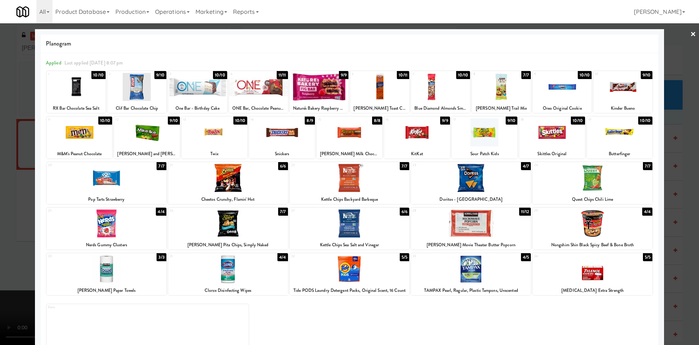
click at [0, 194] on div at bounding box center [349, 172] width 699 height 345
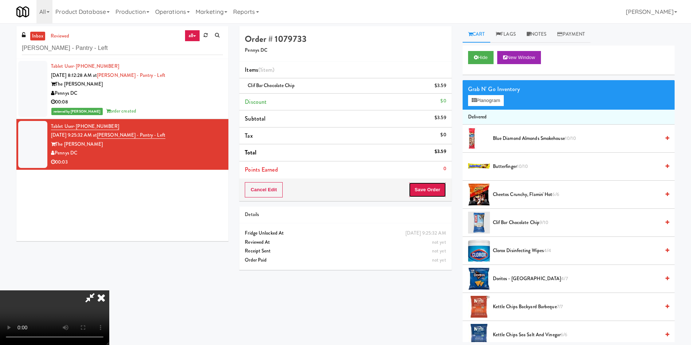
click at [429, 184] on button "Save Order" at bounding box center [427, 189] width 37 height 15
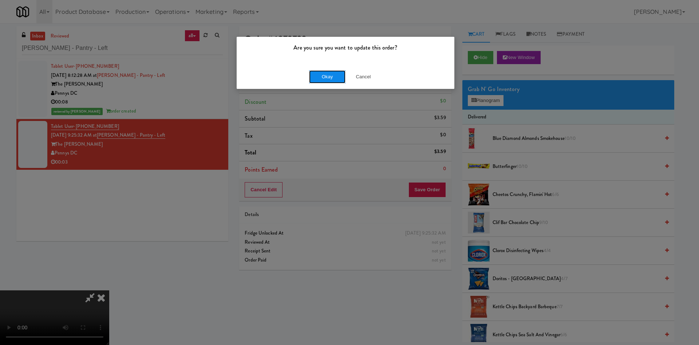
click at [317, 71] on button "Okay" at bounding box center [327, 76] width 36 height 13
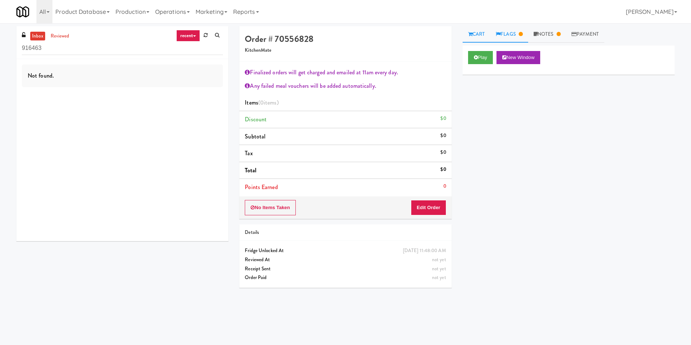
click at [515, 35] on link "Flags" at bounding box center [509, 34] width 38 height 16
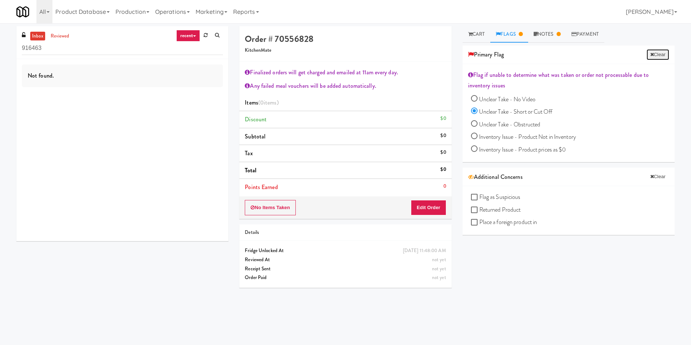
click at [648, 55] on button "Clear" at bounding box center [658, 54] width 23 height 11
radio input "false"
click at [551, 30] on link "Notes" at bounding box center [540, 34] width 38 height 16
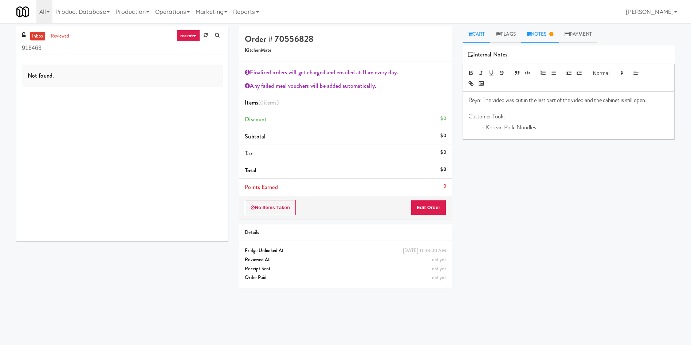
click at [479, 36] on link "Cart" at bounding box center [477, 34] width 28 height 16
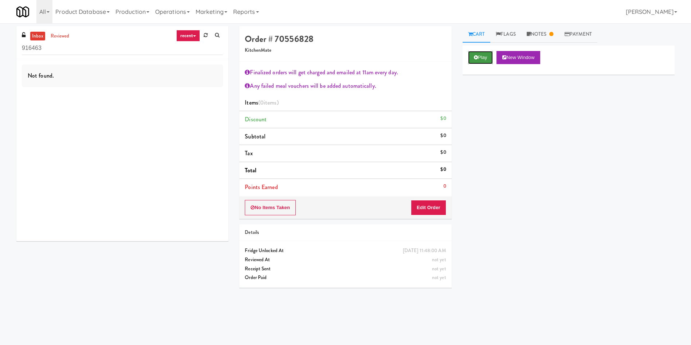
click at [480, 58] on button "Play" at bounding box center [480, 57] width 25 height 13
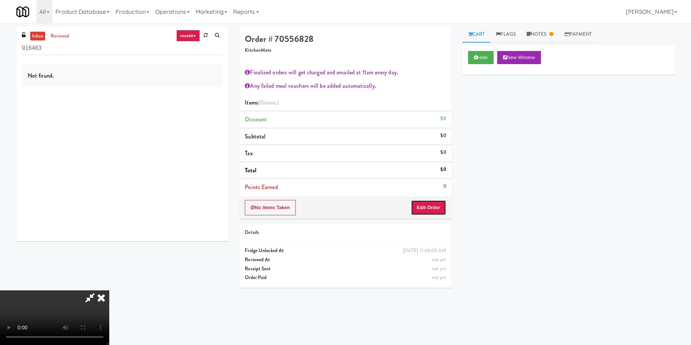
click at [443, 200] on button "Edit Order" at bounding box center [428, 207] width 35 height 15
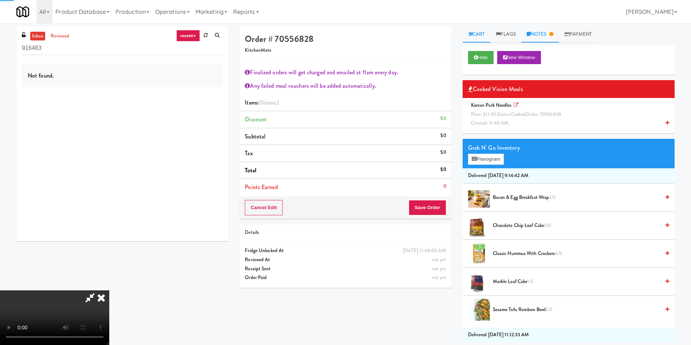
click at [553, 32] on icon at bounding box center [551, 34] width 4 height 5
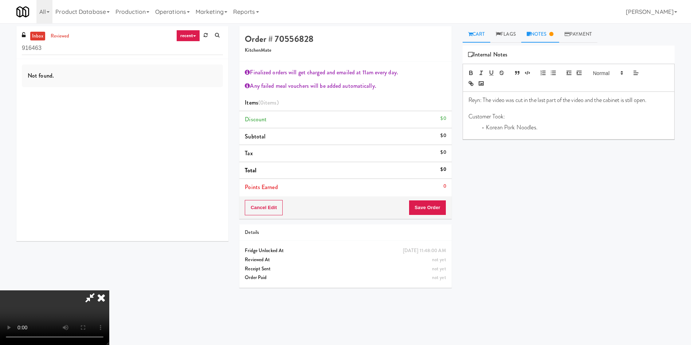
click at [483, 34] on link "Cart" at bounding box center [477, 34] width 28 height 16
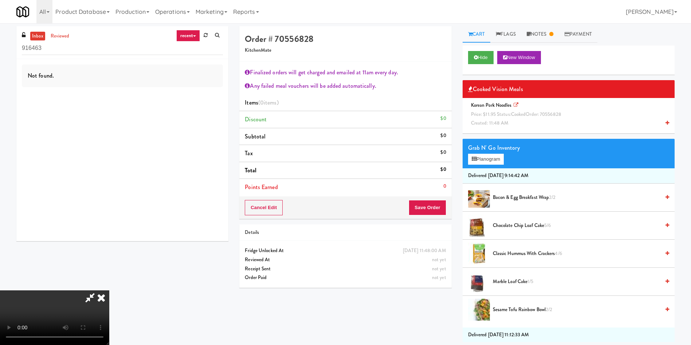
click at [504, 115] on span "Price: $11.95 Status: cooked Order: 70556828" at bounding box center [516, 114] width 90 height 7
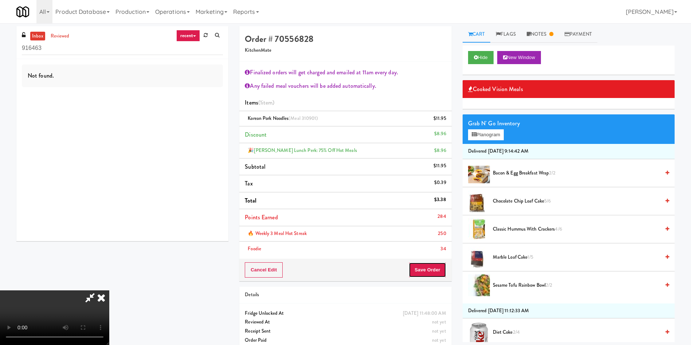
click at [422, 264] on button "Save Order" at bounding box center [427, 269] width 37 height 15
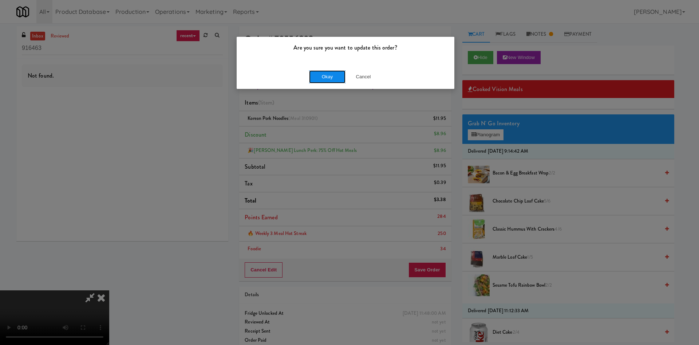
click at [320, 76] on button "Okay" at bounding box center [327, 76] width 36 height 13
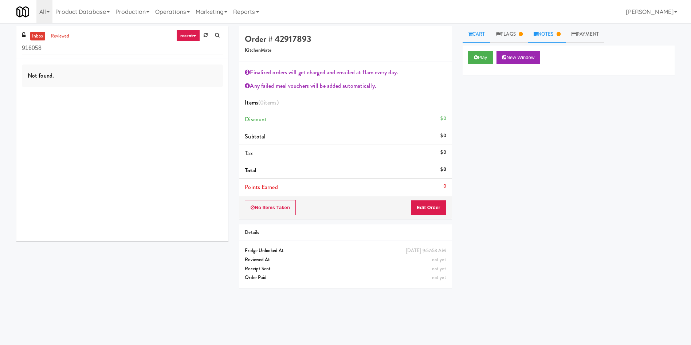
click at [561, 33] on icon at bounding box center [559, 34] width 4 height 5
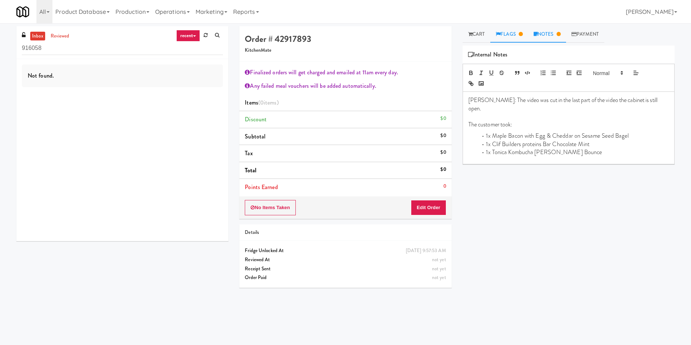
click at [522, 35] on icon at bounding box center [521, 34] width 4 height 5
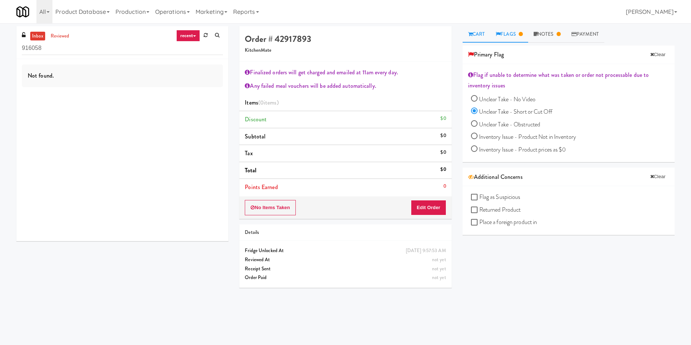
click at [478, 36] on link "Cart" at bounding box center [477, 34] width 28 height 16
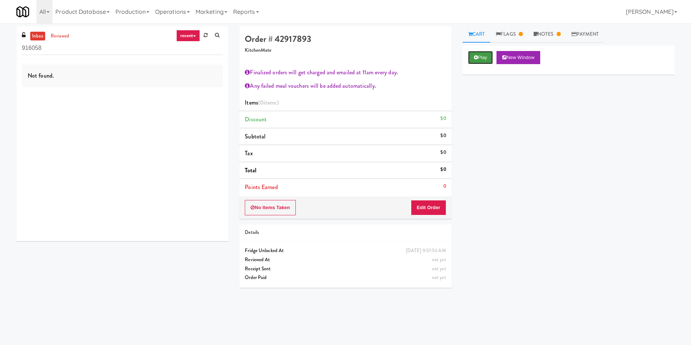
click at [486, 55] on button "Play" at bounding box center [480, 57] width 25 height 13
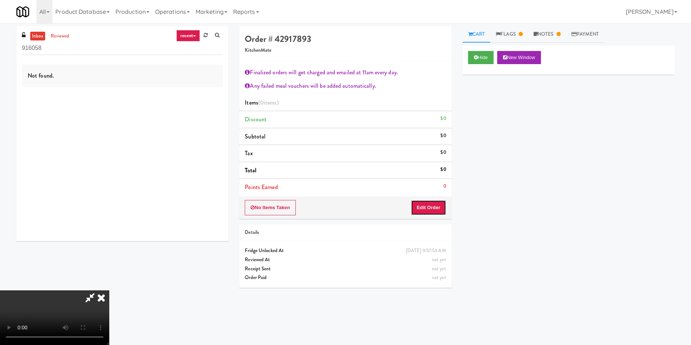
click at [428, 210] on button "Edit Order" at bounding box center [428, 207] width 35 height 15
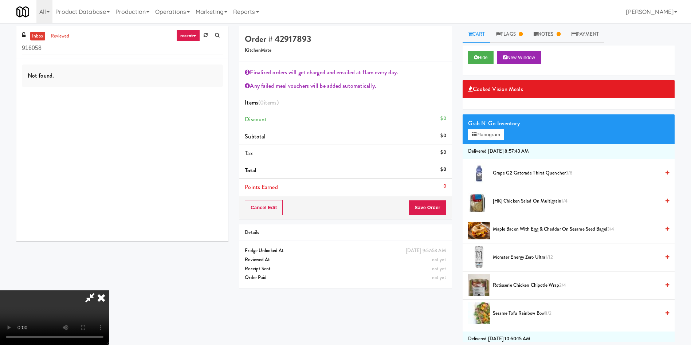
click at [501, 227] on span "Maple Bacon with Egg & Cheddar on Sesame Seed Bagel 3/4" at bounding box center [576, 229] width 167 height 9
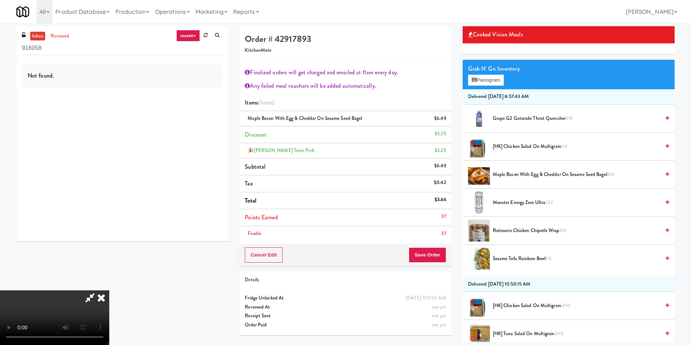
click at [109, 290] on video at bounding box center [54, 317] width 109 height 55
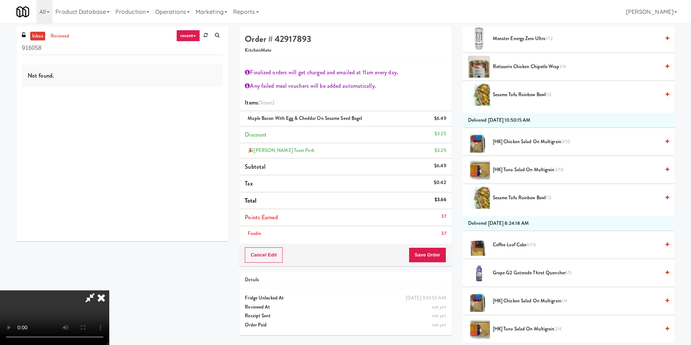
click at [109, 290] on video at bounding box center [54, 317] width 109 height 55
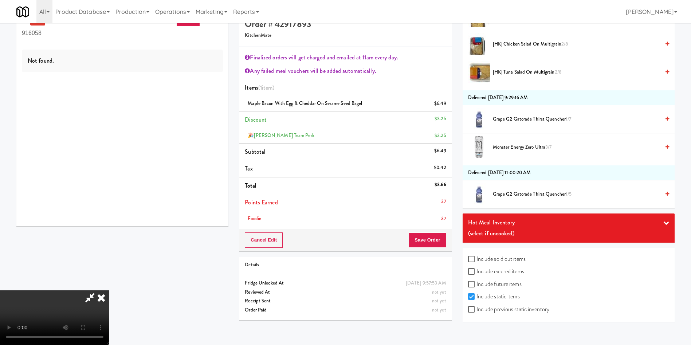
scroll to position [23, 0]
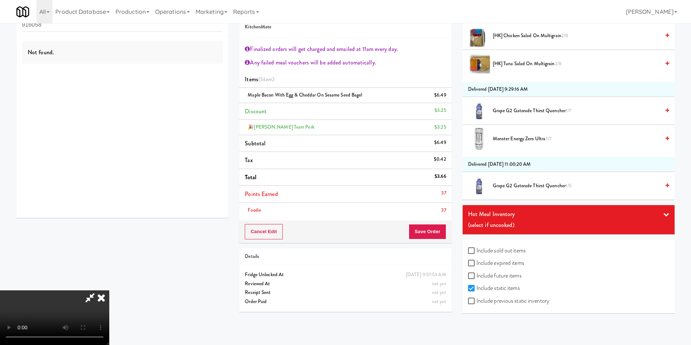
click at [517, 252] on label "Include sold out items" at bounding box center [497, 250] width 58 height 11
click at [476, 252] on input "Include sold out items" at bounding box center [472, 251] width 8 height 6
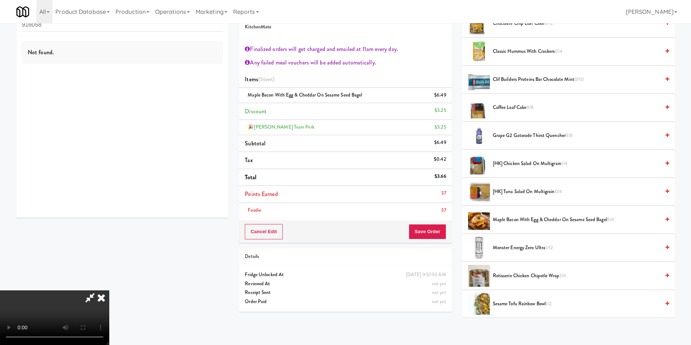
scroll to position [0, 0]
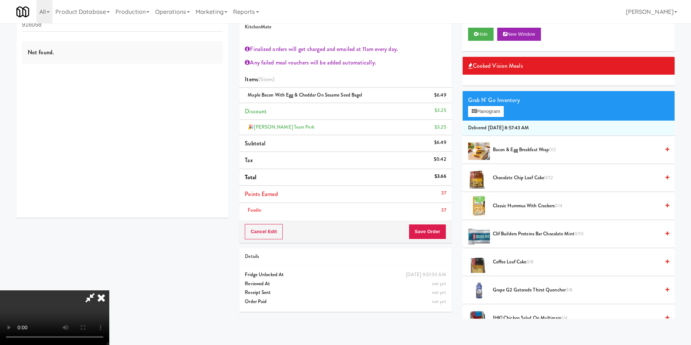
click at [526, 234] on span "Clif Builders proteins Bar Chocolate Mint 0/10" at bounding box center [576, 233] width 167 height 9
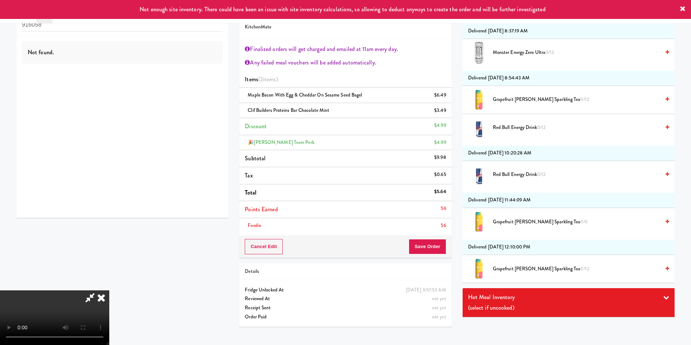
scroll to position [3661, 0]
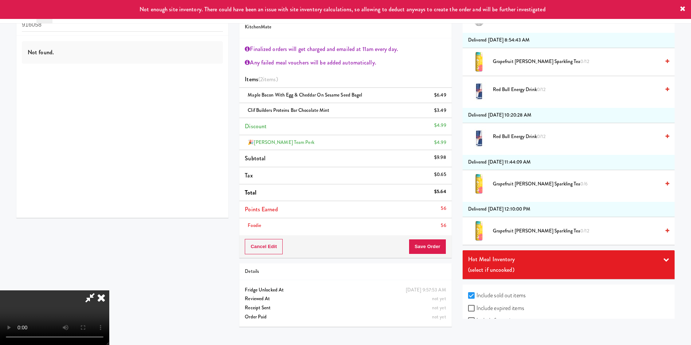
click at [521, 296] on label "Include sold out items" at bounding box center [497, 295] width 58 height 11
click at [476, 296] on input "Include sold out items" at bounding box center [472, 296] width 8 height 6
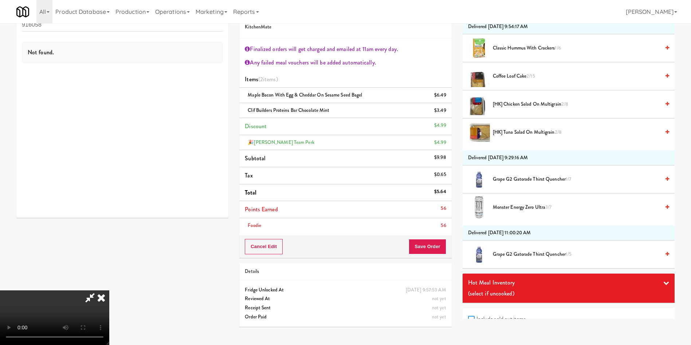
scroll to position [592, 0]
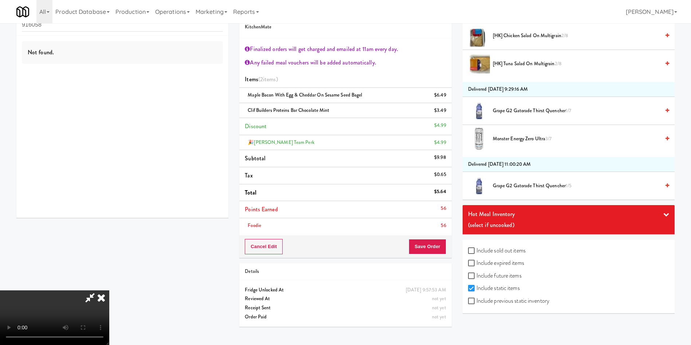
click at [518, 248] on label "Include sold out items" at bounding box center [497, 250] width 58 height 11
click at [476, 248] on input "Include sold out items" at bounding box center [472, 251] width 8 height 6
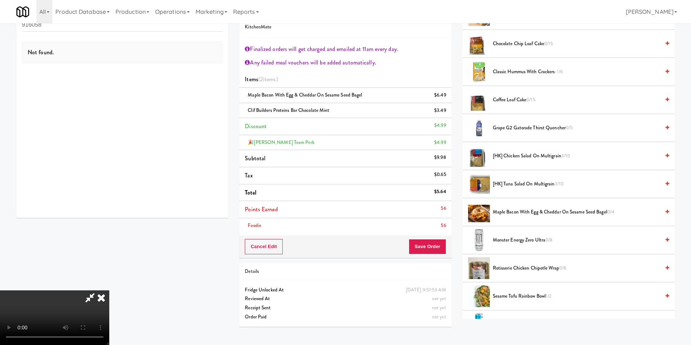
scroll to position [388, 0]
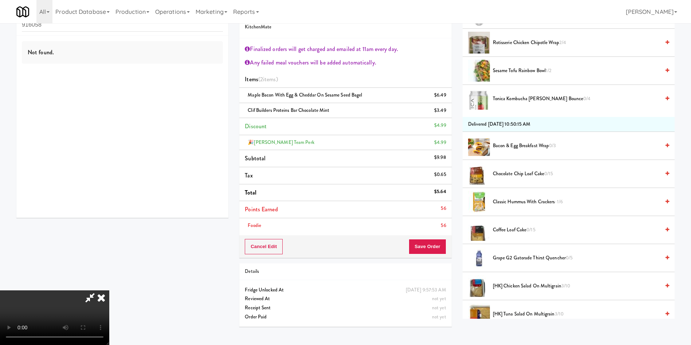
click at [519, 100] on span "Tonica Kombucha Berry Bounce 0/4" at bounding box center [576, 98] width 167 height 9
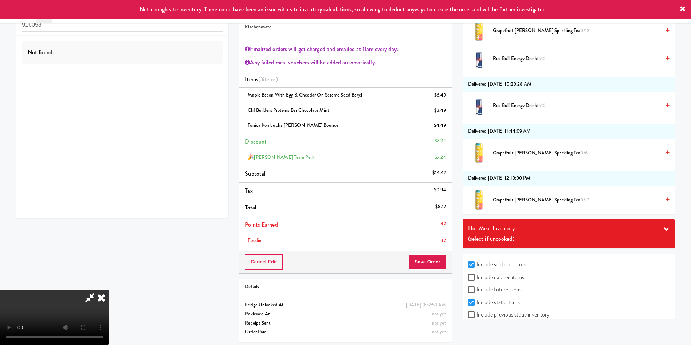
scroll to position [3706, 0]
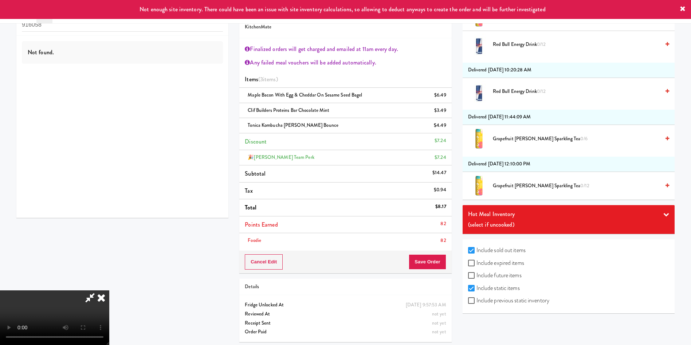
click at [504, 249] on label "Include sold out items" at bounding box center [497, 250] width 58 height 11
click at [476, 249] on input "Include sold out items" at bounding box center [472, 251] width 8 height 6
checkbox input "false"
click at [109, 290] on video at bounding box center [54, 317] width 109 height 55
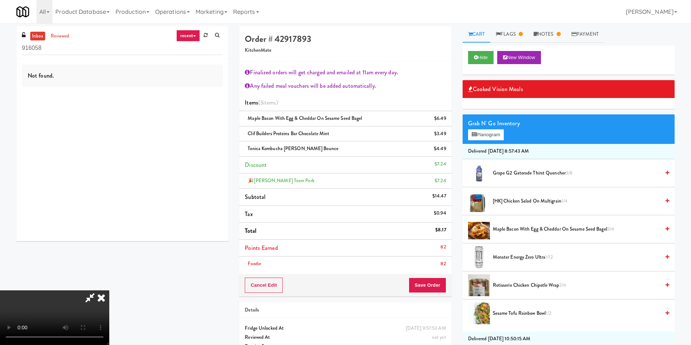
scroll to position [0, 0]
click at [109, 290] on icon at bounding box center [101, 297] width 16 height 15
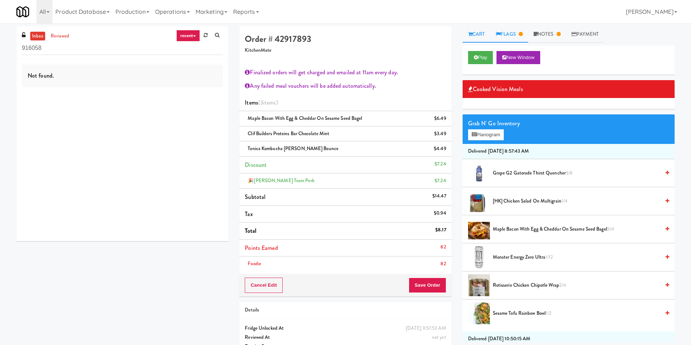
click at [526, 32] on link "Flags" at bounding box center [509, 34] width 38 height 16
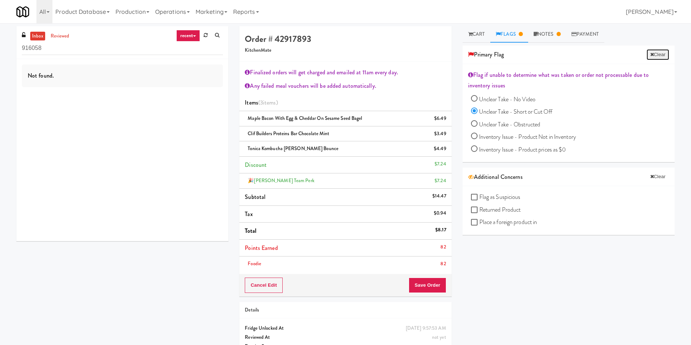
click at [647, 58] on button "Clear" at bounding box center [658, 54] width 23 height 11
radio input "false"
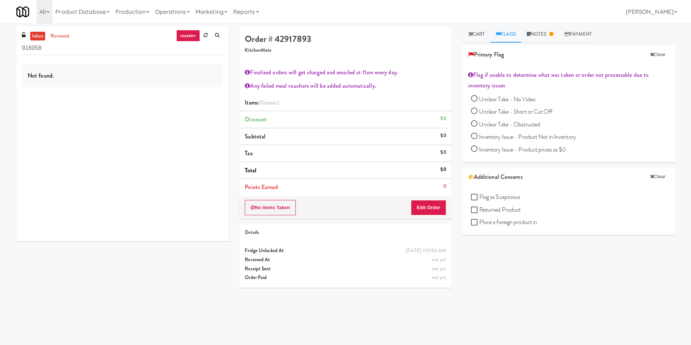
drag, startPoint x: 479, startPoint y: 34, endPoint x: 474, endPoint y: 55, distance: 21.8
click at [479, 34] on link "Cart" at bounding box center [477, 34] width 28 height 16
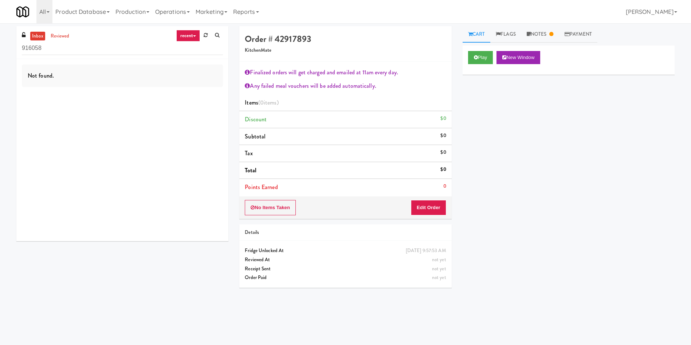
click at [420, 195] on li "Points Earned 0" at bounding box center [345, 187] width 212 height 17
click at [428, 209] on button "Edit Order" at bounding box center [428, 207] width 35 height 15
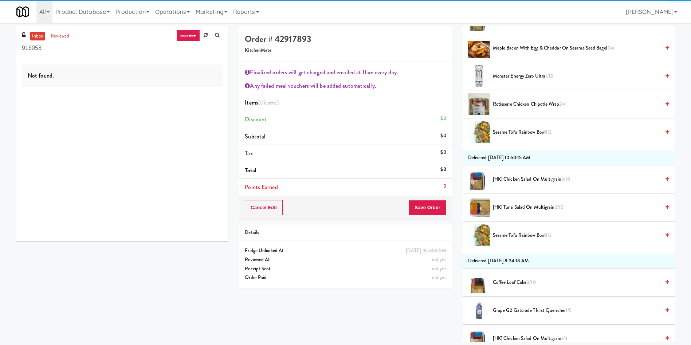
scroll to position [164, 0]
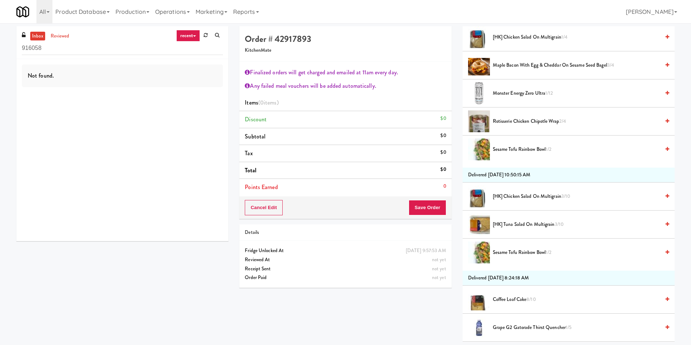
click at [537, 68] on span "Maple Bacon with Egg & Cheddar on Sesame Seed Bagel 3/4" at bounding box center [576, 65] width 167 height 9
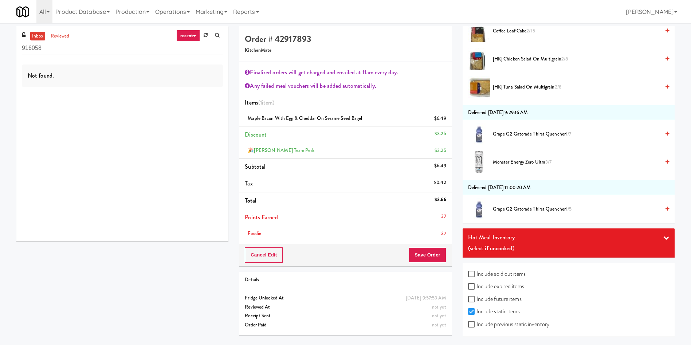
click at [524, 272] on label "Include sold out items" at bounding box center [497, 273] width 58 height 11
click at [476, 272] on input "Include sold out items" at bounding box center [472, 274] width 8 height 6
checkbox input "true"
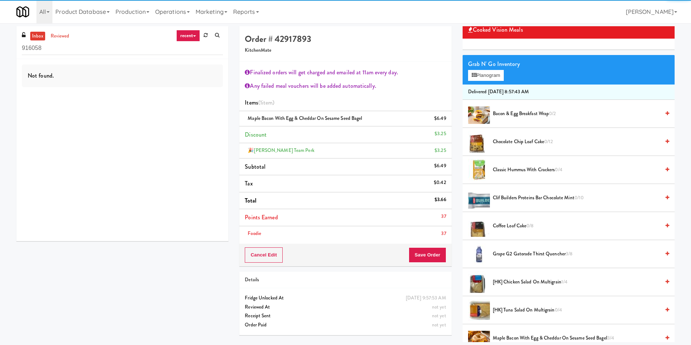
scroll to position [0, 0]
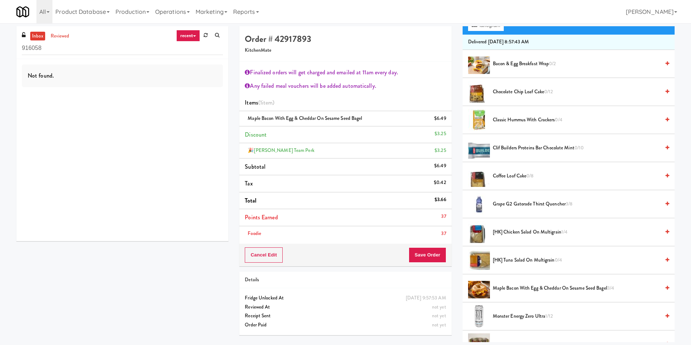
click at [533, 144] on span "Clif Builders proteins Bar Chocolate Mint 0/10" at bounding box center [576, 148] width 167 height 9
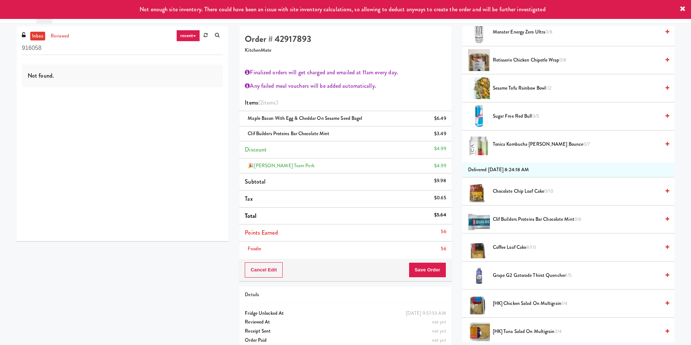
scroll to position [710, 0]
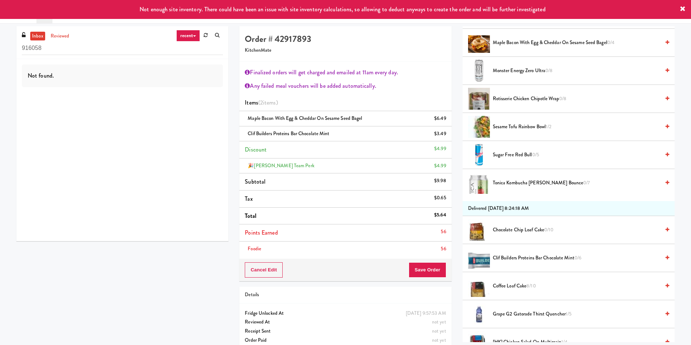
click at [532, 181] on span "Tonica Kombucha Berry Bounce 0/7" at bounding box center [576, 182] width 167 height 9
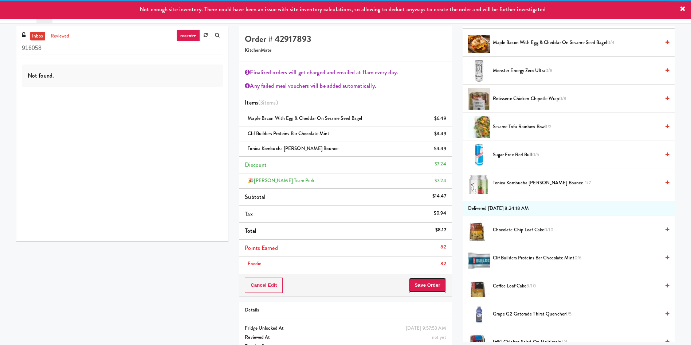
click at [436, 281] on button "Save Order" at bounding box center [427, 285] width 37 height 15
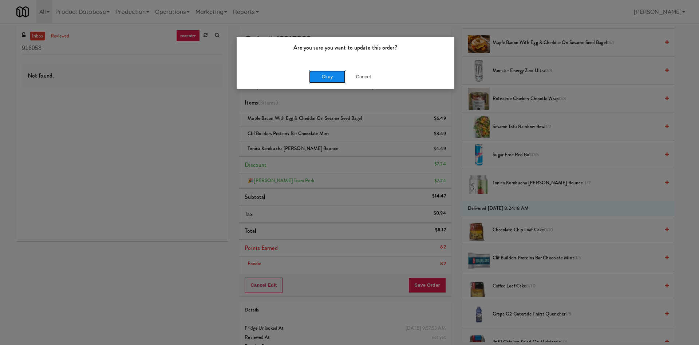
click at [332, 78] on button "Okay" at bounding box center [327, 76] width 36 height 13
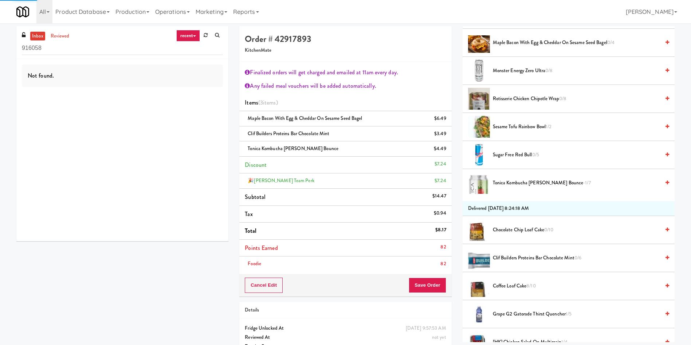
click at [378, 49] on h5 "KitchenMate" at bounding box center [345, 50] width 201 height 5
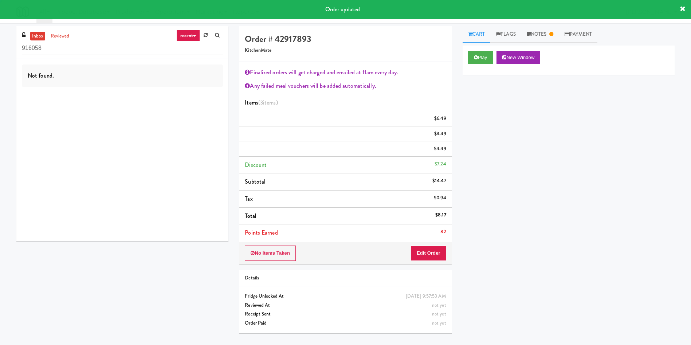
scroll to position [0, 0]
